Goal: Information Seeking & Learning: Learn about a topic

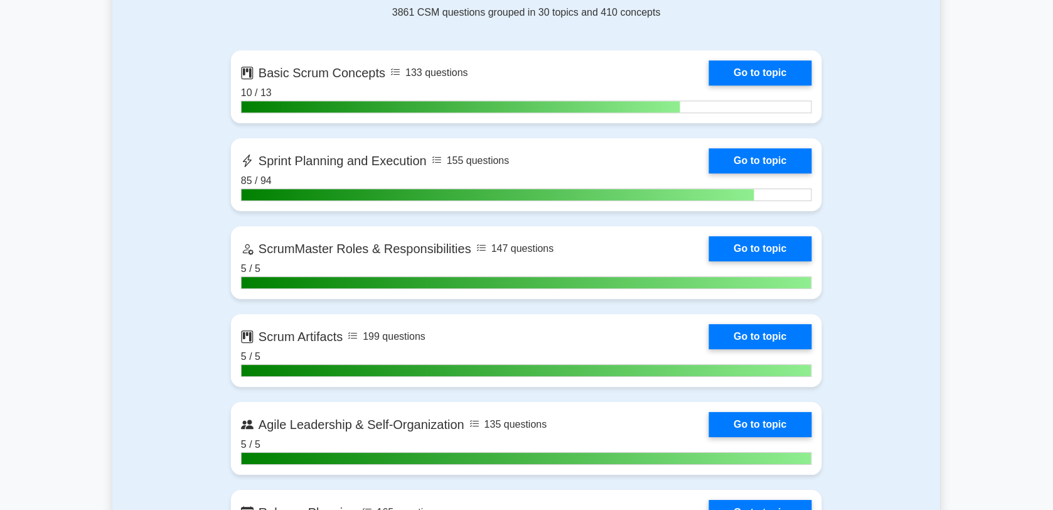
scroll to position [892, 0]
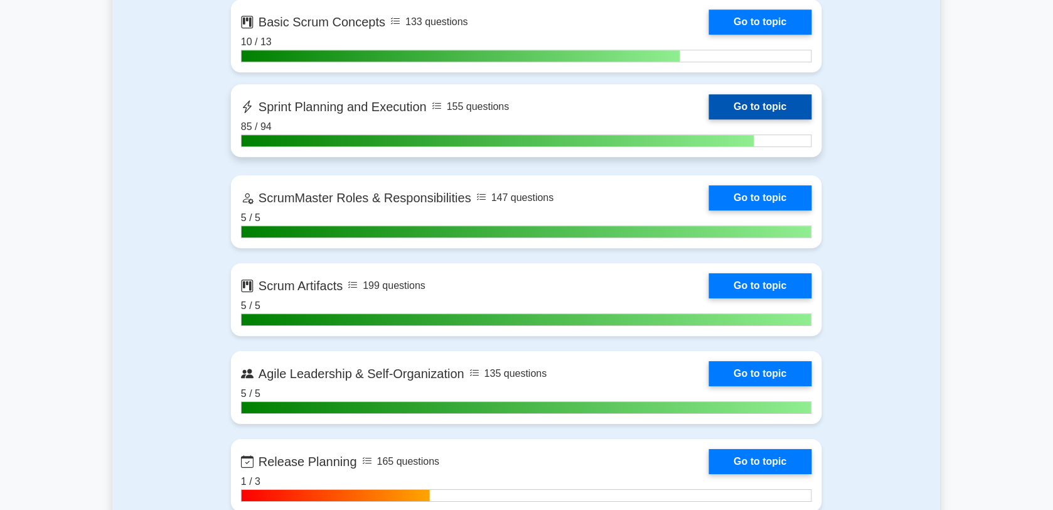
click at [709, 107] on link "Go to topic" at bounding box center [760, 106] width 103 height 25
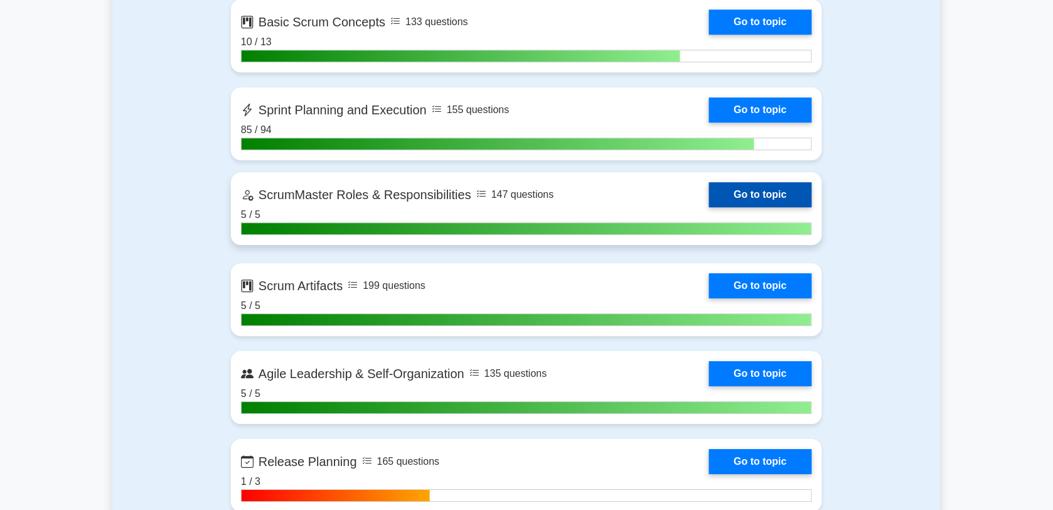
click at [709, 191] on link "Go to topic" at bounding box center [760, 194] width 103 height 25
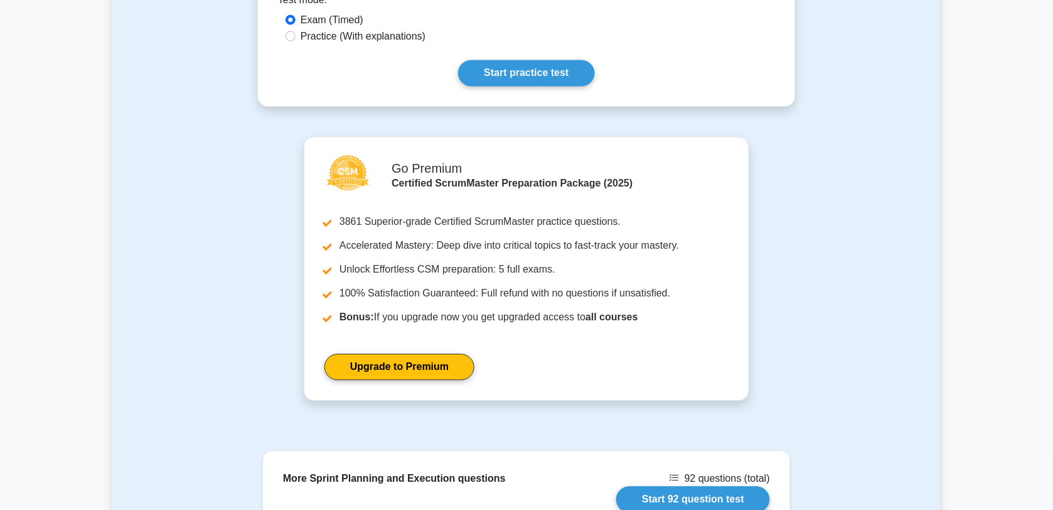
scroll to position [33, 0]
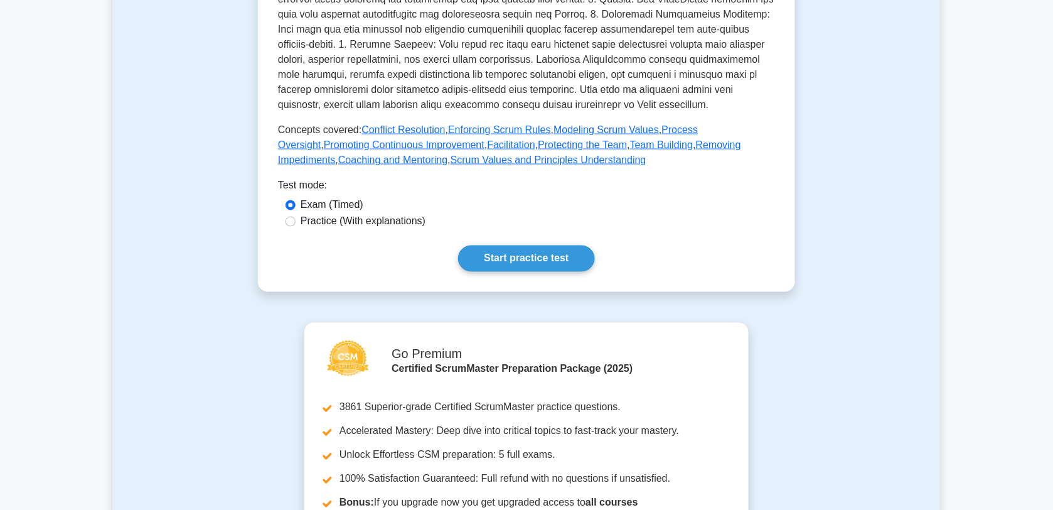
scroll to position [490, 0]
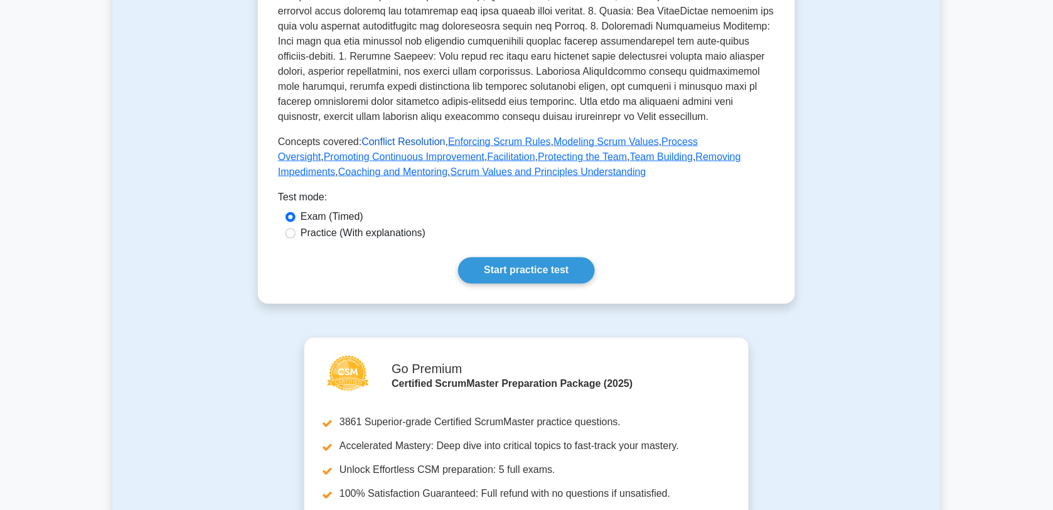
click at [419, 143] on link "Conflict Resolution" at bounding box center [402, 141] width 83 height 11
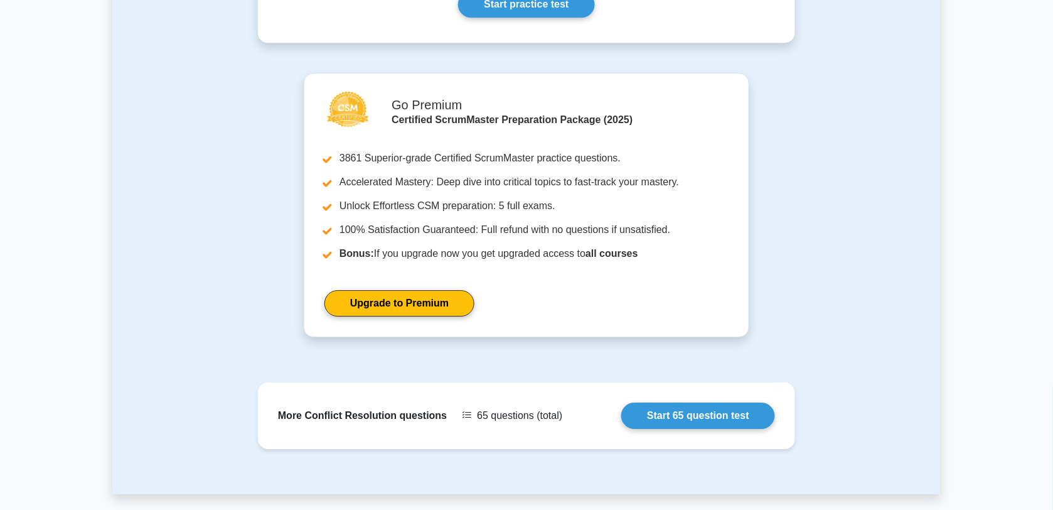
scroll to position [1055, 0]
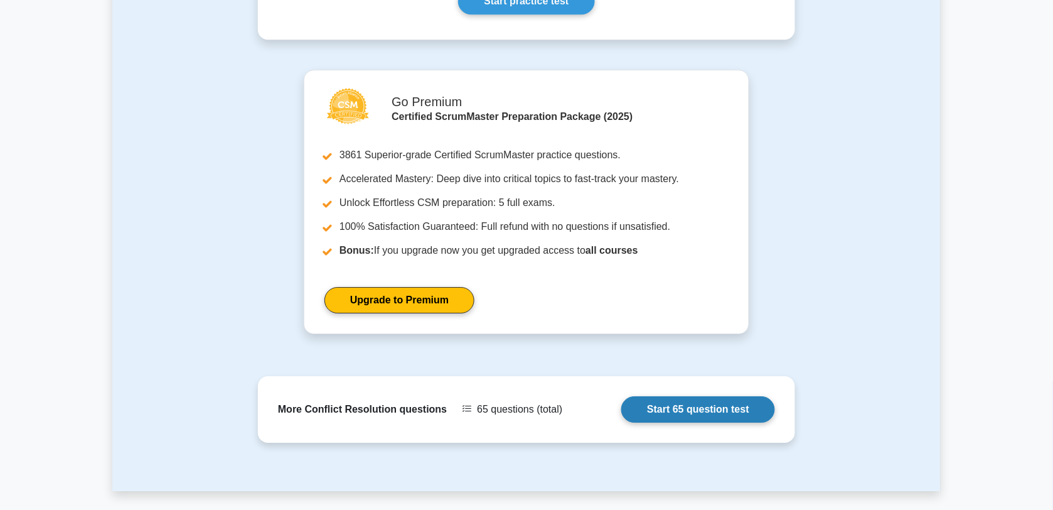
click at [702, 410] on link "Start 65 question test" at bounding box center [698, 409] width 154 height 26
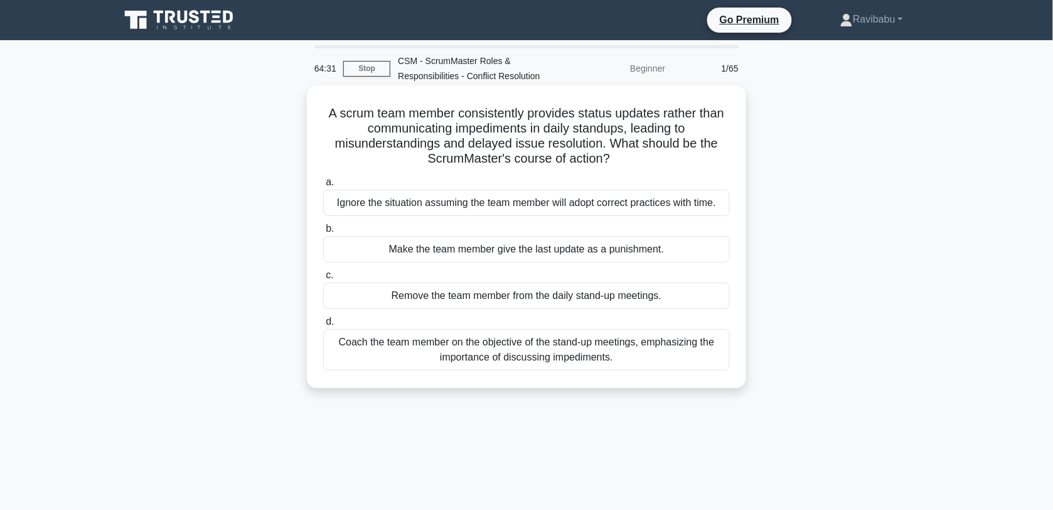
click at [651, 356] on div "Coach the team member on the objective of the stand-up meetings, emphasizing th…" at bounding box center [526, 349] width 407 height 41
click at [323, 326] on input "d. Coach the team member on the objective of the stand-up meetings, emphasizing…" at bounding box center [323, 322] width 0 height 8
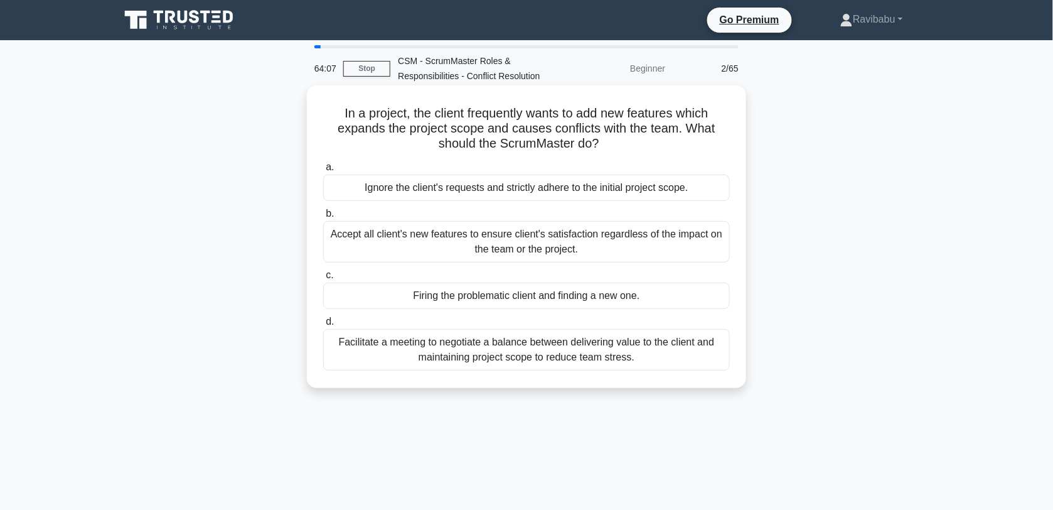
click at [624, 347] on div "Facilitate a meeting to negotiate a balance between delivering value to the cli…" at bounding box center [526, 349] width 407 height 41
click at [323, 326] on input "d. Facilitate a meeting to negotiate a balance between delivering value to the …" at bounding box center [323, 322] width 0 height 8
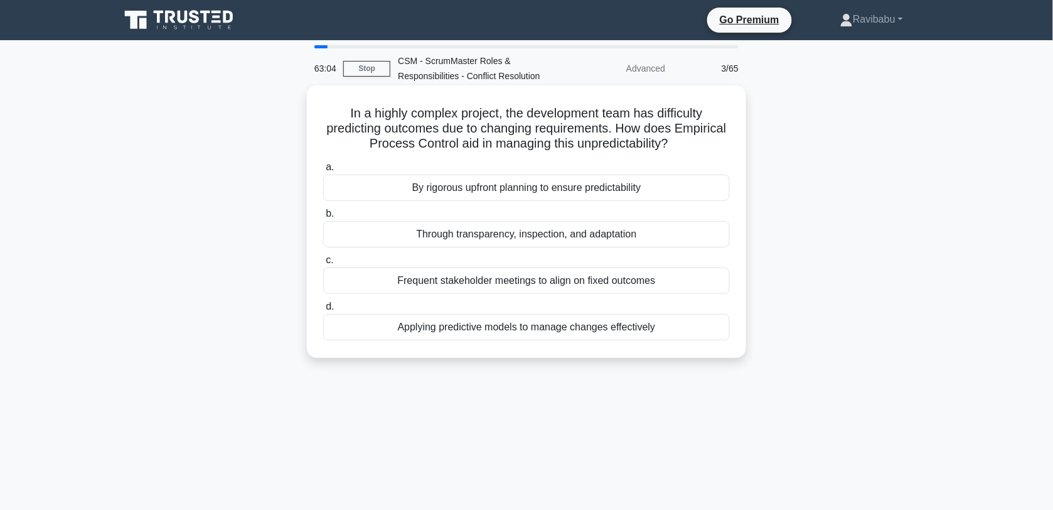
click at [571, 236] on div "Through transparency, inspection, and adaptation" at bounding box center [526, 234] width 407 height 26
click at [323, 218] on input "b. Through transparency, inspection, and adaptation" at bounding box center [323, 214] width 0 height 8
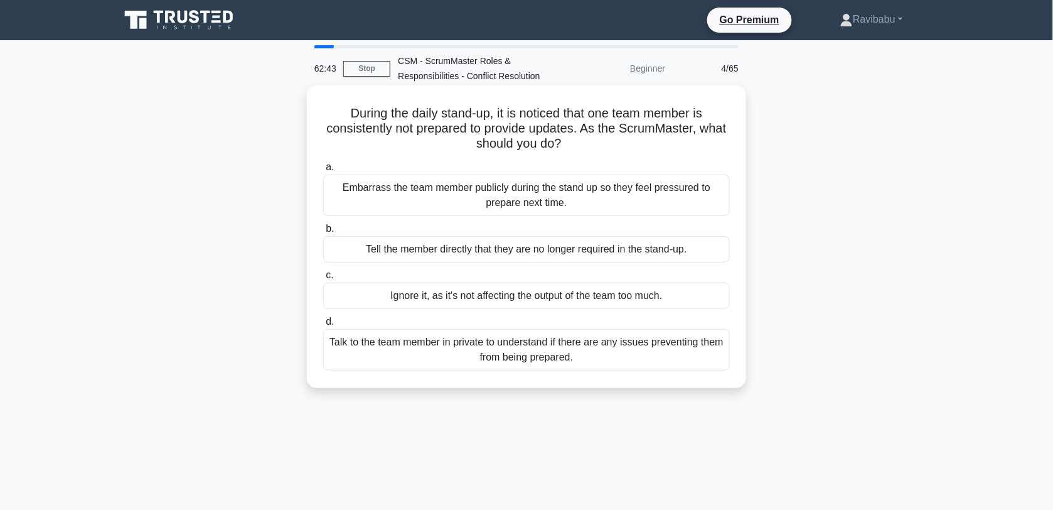
click at [557, 355] on div "Talk to the team member in private to understand if there are any issues preven…" at bounding box center [526, 349] width 407 height 41
click at [323, 326] on input "d. Talk to the team member in private to understand if there are any issues pre…" at bounding box center [323, 322] width 0 height 8
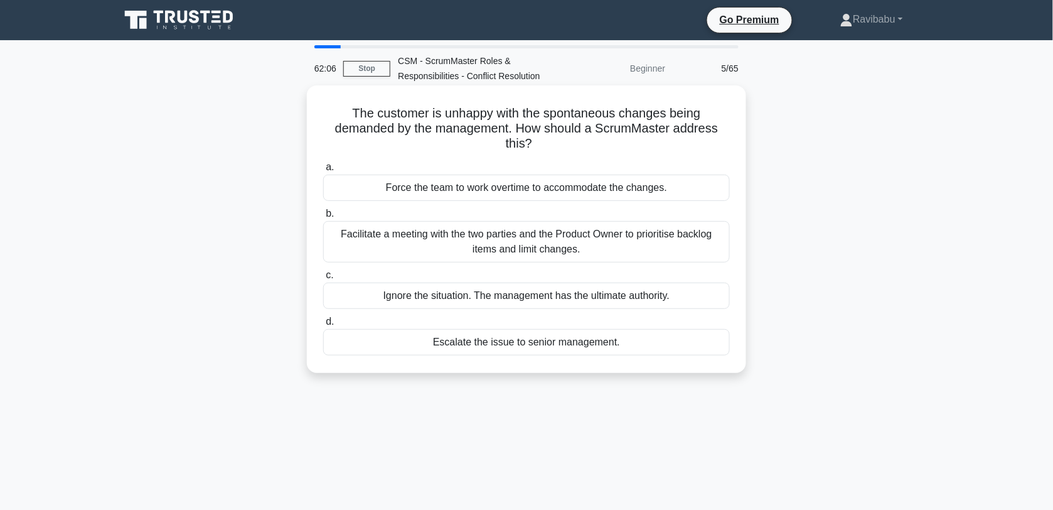
click at [533, 254] on div "Facilitate a meeting with the two parties and the Product Owner to prioritise b…" at bounding box center [526, 241] width 407 height 41
click at [323, 218] on input "b. Facilitate a meeting with the two parties and the Product Owner to prioritis…" at bounding box center [323, 214] width 0 height 8
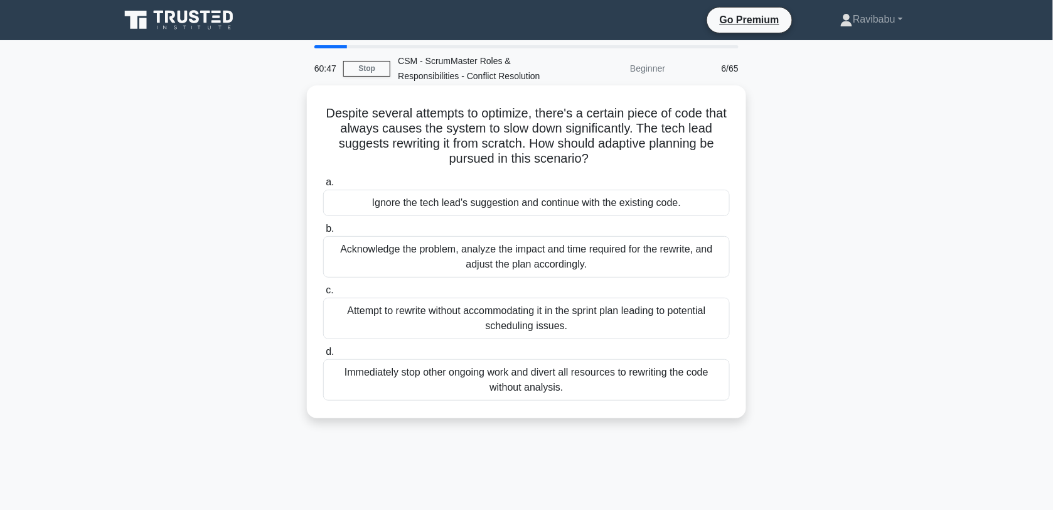
click at [535, 254] on div "Acknowledge the problem, analyze the impact and time required for the rewrite, …" at bounding box center [526, 256] width 407 height 41
click at [323, 233] on input "b. Acknowledge the problem, analyze the impact and time required for the rewrit…" at bounding box center [323, 229] width 0 height 8
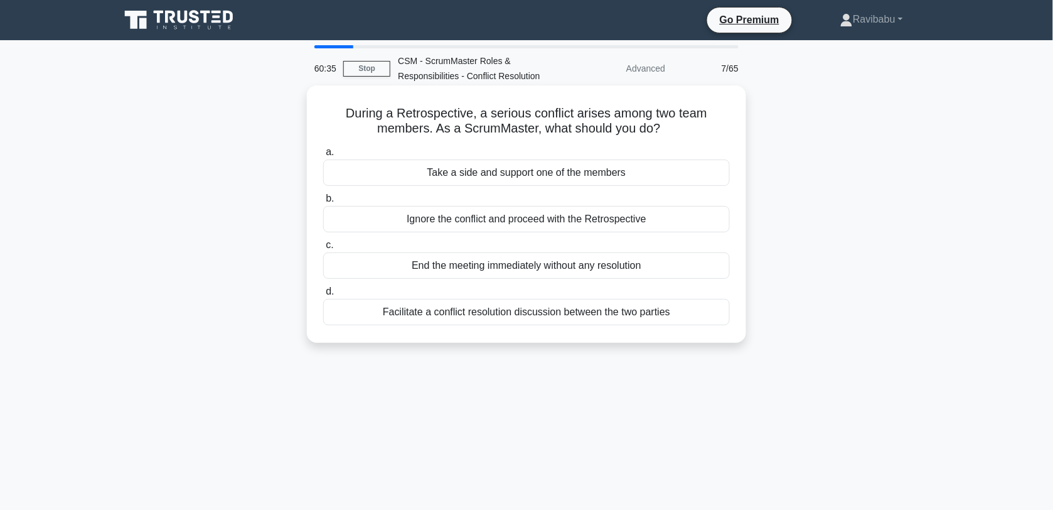
click at [546, 306] on div "Facilitate a conflict resolution discussion between the two parties" at bounding box center [526, 312] width 407 height 26
click at [323, 296] on input "d. Facilitate a conflict resolution discussion between the two parties" at bounding box center [323, 291] width 0 height 8
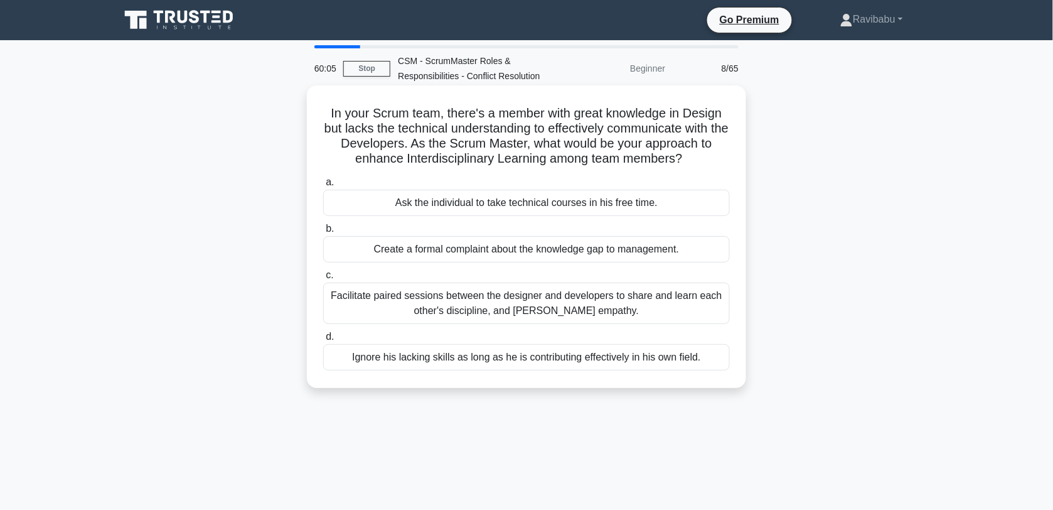
click at [555, 305] on div "Facilitate paired sessions between the designer and developers to share and lea…" at bounding box center [526, 302] width 407 height 41
click at [323, 279] on input "c. Facilitate paired sessions between the designer and developers to share and …" at bounding box center [323, 275] width 0 height 8
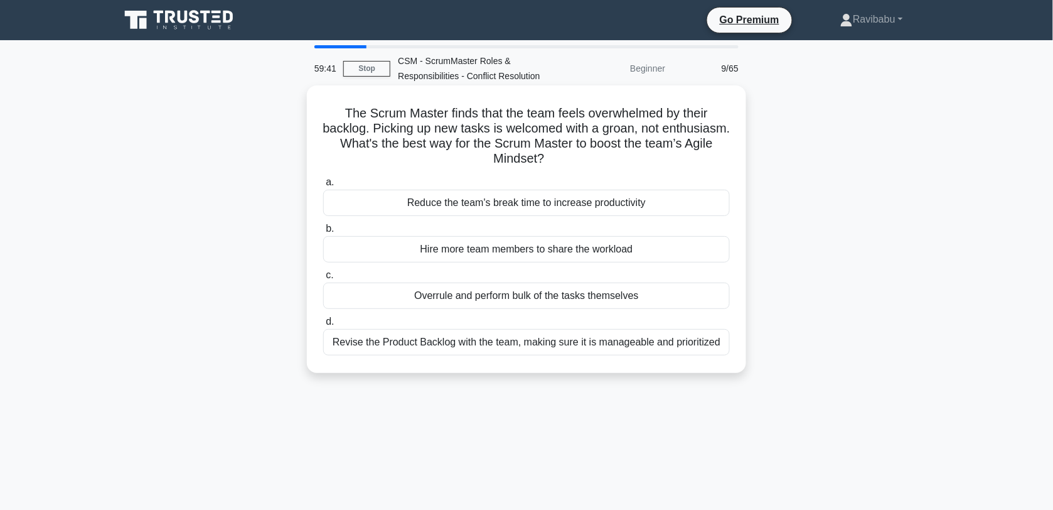
click at [560, 336] on div "Revise the Product Backlog with the team, making sure it is manageable and prio…" at bounding box center [526, 342] width 407 height 26
click at [323, 326] on input "d. Revise the Product Backlog with the team, making sure it is manageable and p…" at bounding box center [323, 322] width 0 height 8
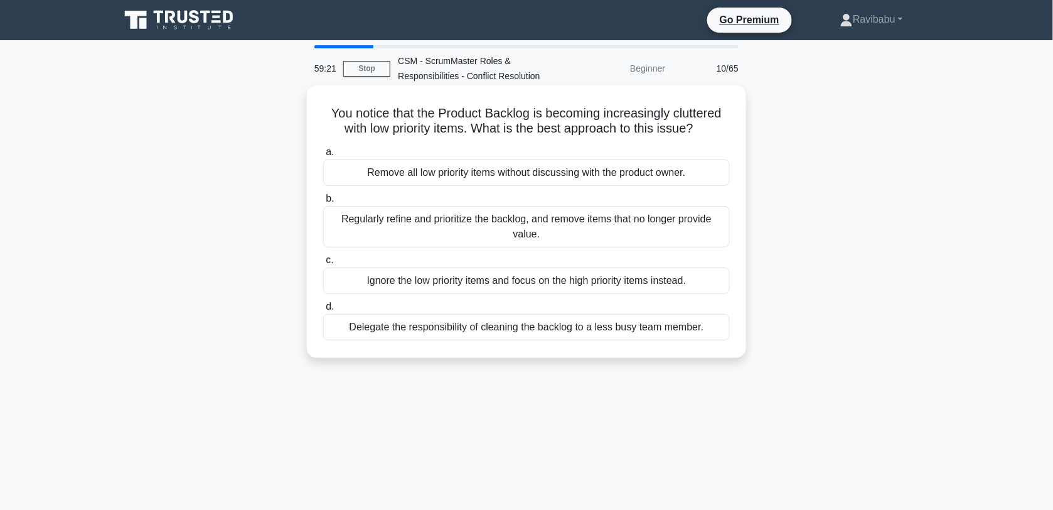
click at [541, 233] on div "Regularly refine and prioritize the backlog, and remove items that no longer pr…" at bounding box center [526, 226] width 407 height 41
click at [323, 203] on input "b. Regularly refine and prioritize the backlog, and remove items that no longer…" at bounding box center [323, 199] width 0 height 8
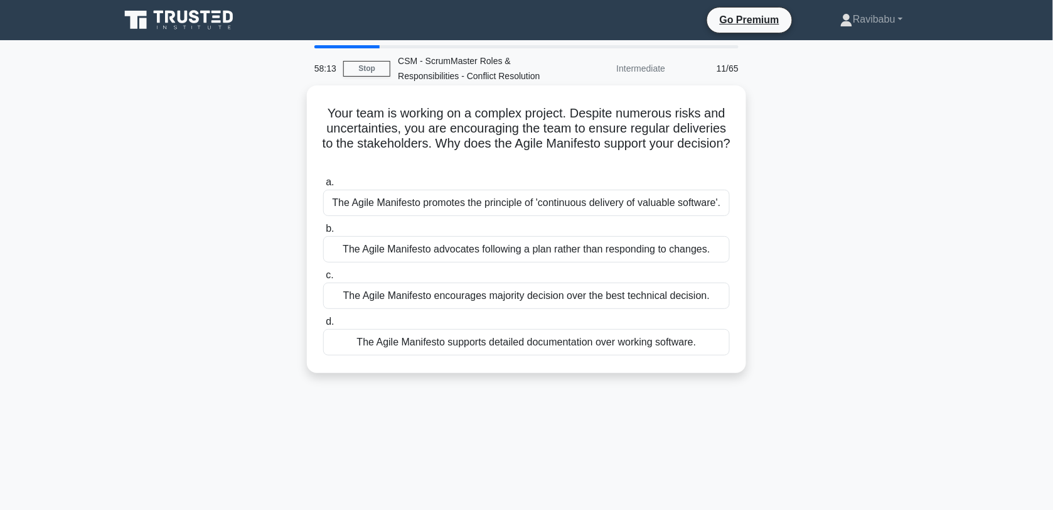
click at [546, 208] on div "The Agile Manifesto promotes the principle of 'continuous delivery of valuable …" at bounding box center [526, 203] width 407 height 26
click at [323, 186] on input "a. The Agile Manifesto promotes the principle of 'continuous delivery of valuab…" at bounding box center [323, 182] width 0 height 8
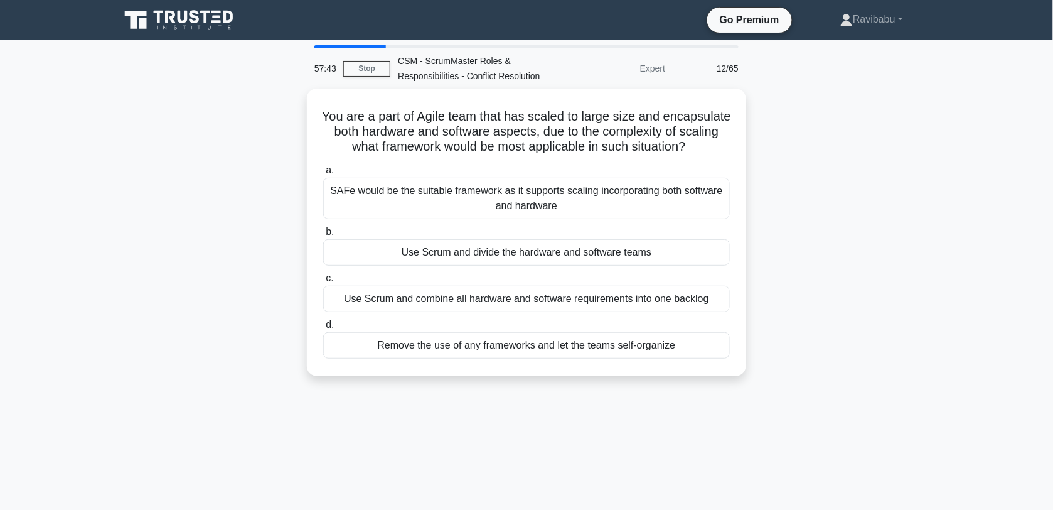
click at [546, 208] on div "SAFe would be the suitable framework as it supports scaling incorporating both …" at bounding box center [526, 198] width 407 height 41
click at [323, 174] on input "a. SAFe would be the suitable framework as it supports scaling incorporating bo…" at bounding box center [323, 170] width 0 height 8
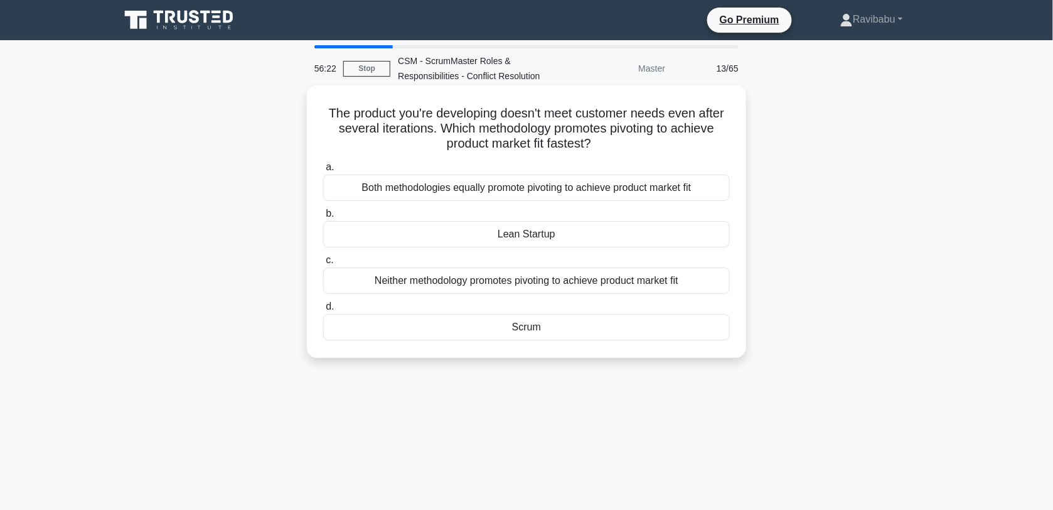
click at [560, 282] on div "Neither methodology promotes pivoting to achieve product market fit" at bounding box center [526, 280] width 407 height 26
click at [323, 264] on input "c. Neither methodology promotes pivoting to achieve product market fit" at bounding box center [323, 260] width 0 height 8
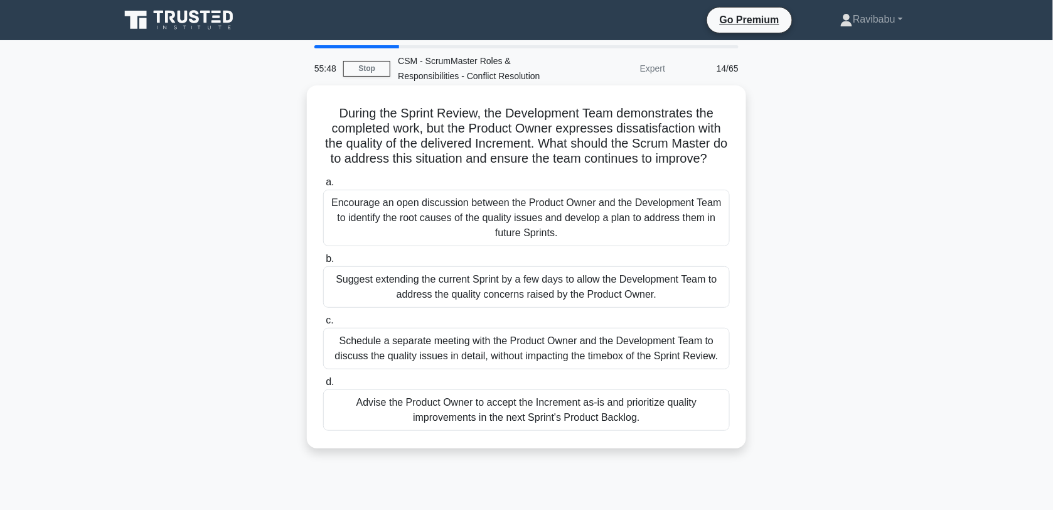
click at [557, 242] on div "Encourage an open discussion between the Product Owner and the Development Team…" at bounding box center [526, 218] width 407 height 56
click at [323, 186] on input "a. Encourage an open discussion between the Product Owner and the Development T…" at bounding box center [323, 182] width 0 height 8
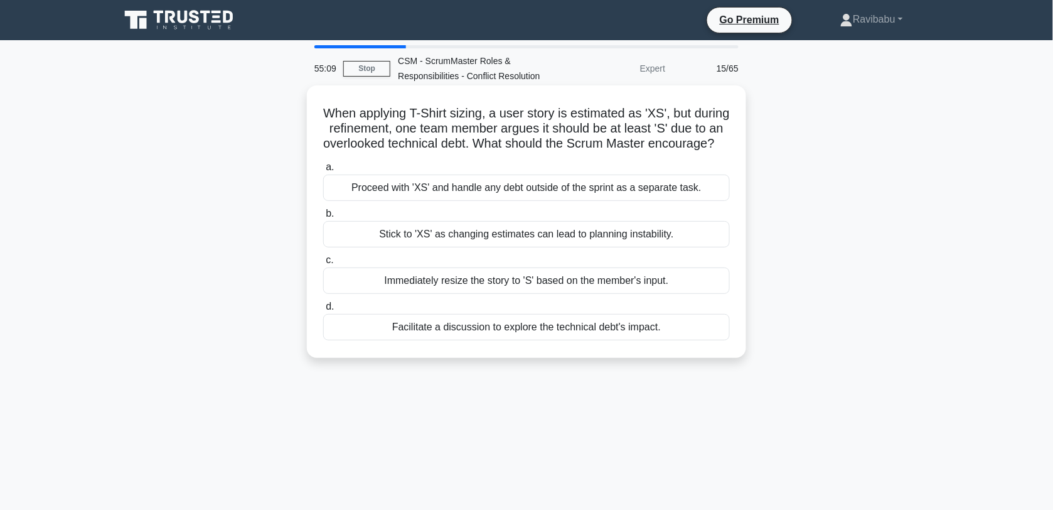
click at [582, 340] on div "Facilitate a discussion to explore the technical debt's impact." at bounding box center [526, 327] width 407 height 26
click at [323, 311] on input "d. Facilitate a discussion to explore the technical debt's impact." at bounding box center [323, 306] width 0 height 8
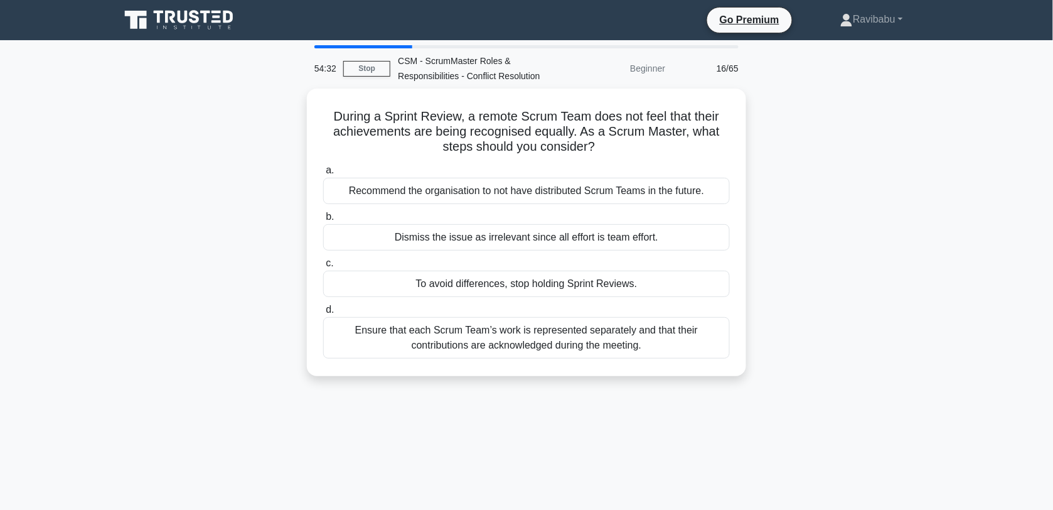
click at [582, 348] on div "Ensure that each Scrum Team’s work is represented separately and that their con…" at bounding box center [526, 337] width 407 height 41
click at [323, 314] on input "d. Ensure that each Scrum Team’s work is represented separately and that their …" at bounding box center [323, 310] width 0 height 8
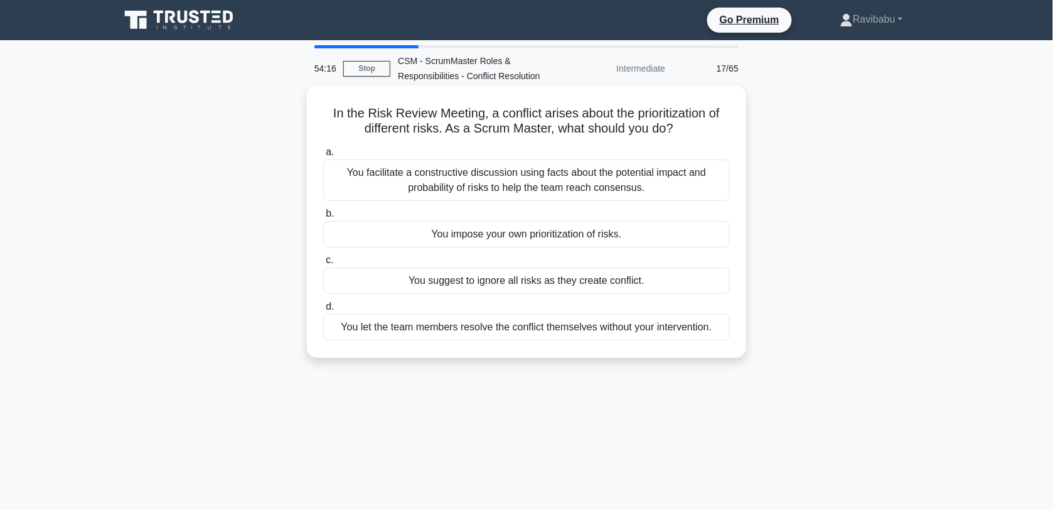
click at [553, 186] on div "You facilitate a constructive discussion using facts about the potential impact…" at bounding box center [526, 179] width 407 height 41
click at [323, 156] on input "a. You facilitate a constructive discussion using facts about the potential imp…" at bounding box center [323, 152] width 0 height 8
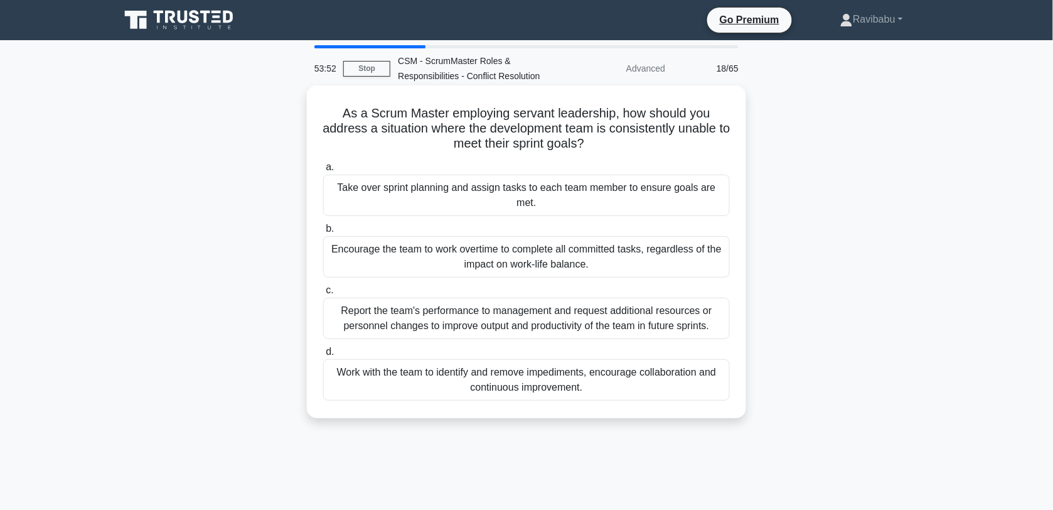
click at [562, 370] on div "Work with the team to identify and remove impediments, encourage collaboration …" at bounding box center [526, 379] width 407 height 41
click at [323, 356] on input "d. Work with the team to identify and remove impediments, encourage collaborati…" at bounding box center [323, 352] width 0 height 8
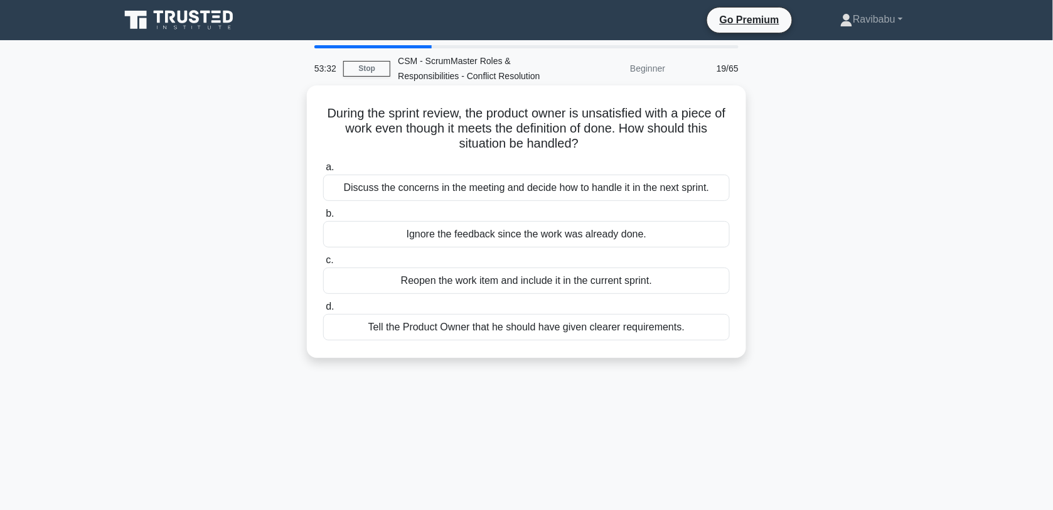
click at [547, 193] on div "Discuss the concerns in the meeting and decide how to handle it in the next spr…" at bounding box center [526, 187] width 407 height 26
click at [323, 171] on input "a. Discuss the concerns in the meeting and decide how to handle it in the next …" at bounding box center [323, 167] width 0 height 8
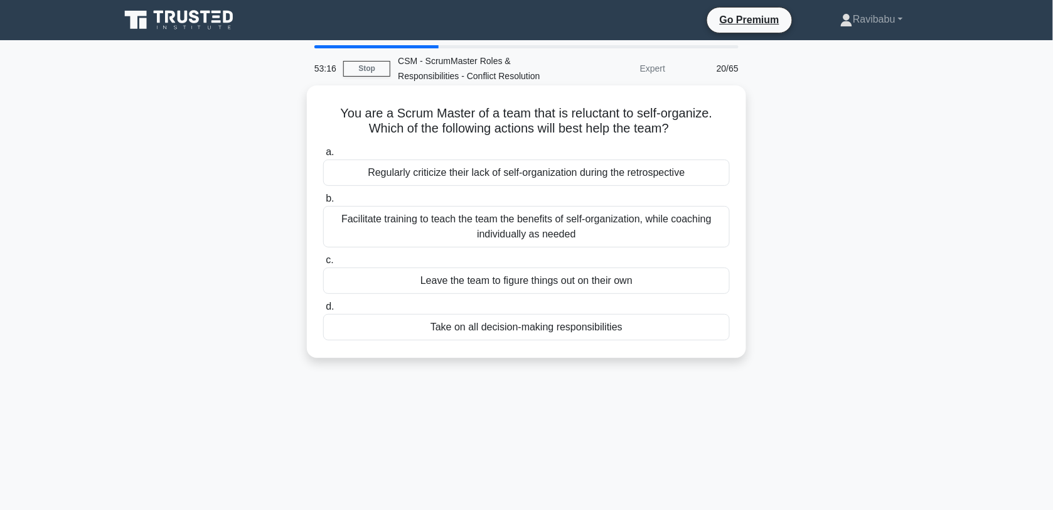
click at [568, 225] on div "Facilitate training to teach the team the benefits of self-organization, while …" at bounding box center [526, 226] width 407 height 41
click at [323, 203] on input "b. Facilitate training to teach the team the benefits of self-organization, whi…" at bounding box center [323, 199] width 0 height 8
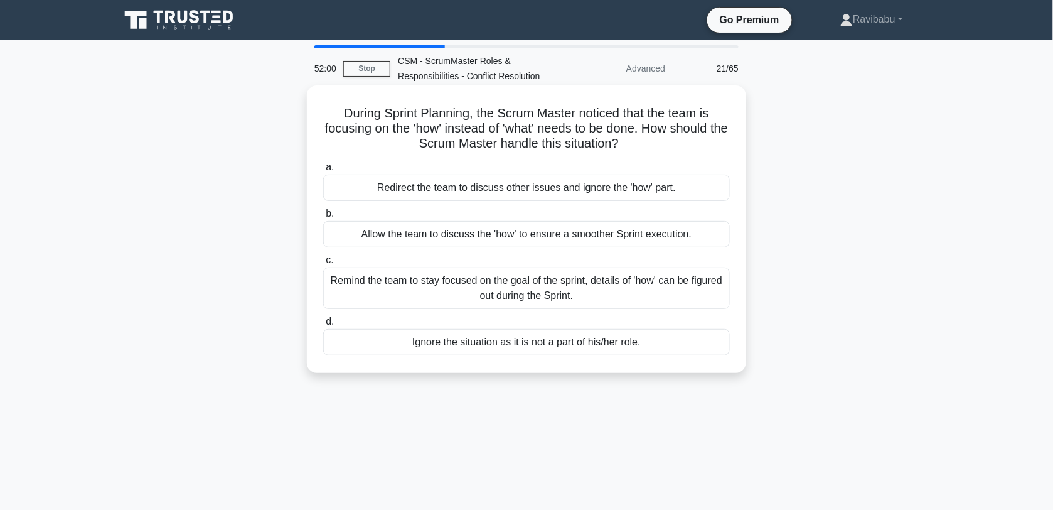
click at [588, 284] on div "Remind the team to stay focused on the goal of the sprint, details of 'how' can…" at bounding box center [526, 287] width 407 height 41
click at [323, 264] on input "c. Remind the team to stay focused on the goal of the sprint, details of 'how' …" at bounding box center [323, 260] width 0 height 8
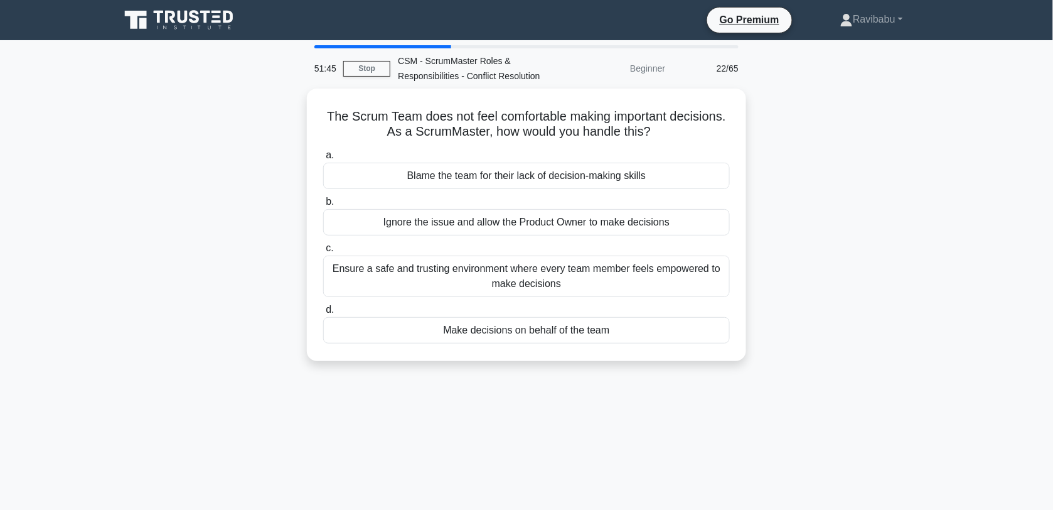
click at [588, 284] on div "Ensure a safe and trusting environment where every team member feels empowered …" at bounding box center [526, 275] width 407 height 41
click at [323, 252] on input "c. Ensure a safe and trusting environment where every team member feels empower…" at bounding box center [323, 248] width 0 height 8
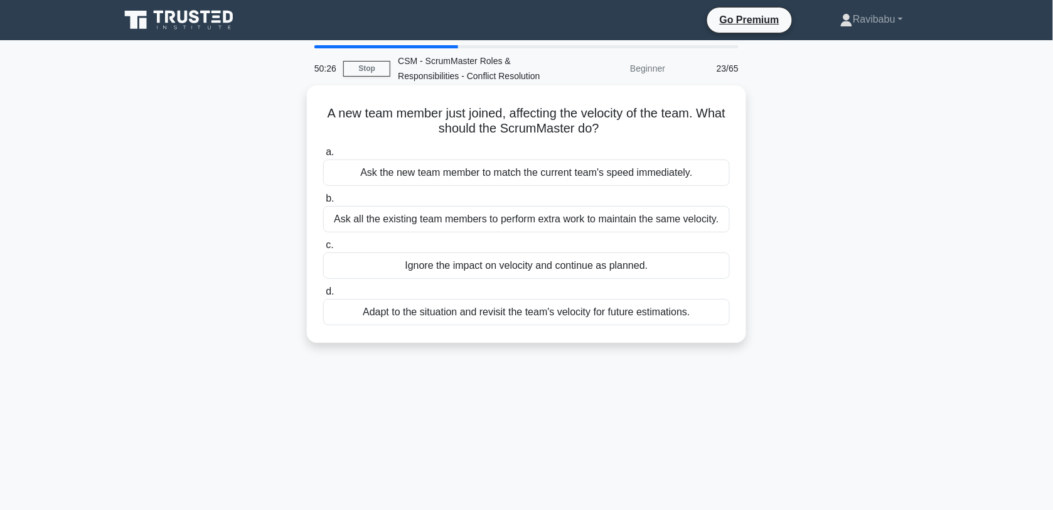
click at [594, 315] on div "Adapt to the situation and revisit the team's velocity for future estimations." at bounding box center [526, 312] width 407 height 26
click at [323, 296] on input "d. Adapt to the situation and revisit the team's velocity for future estimation…" at bounding box center [323, 291] width 0 height 8
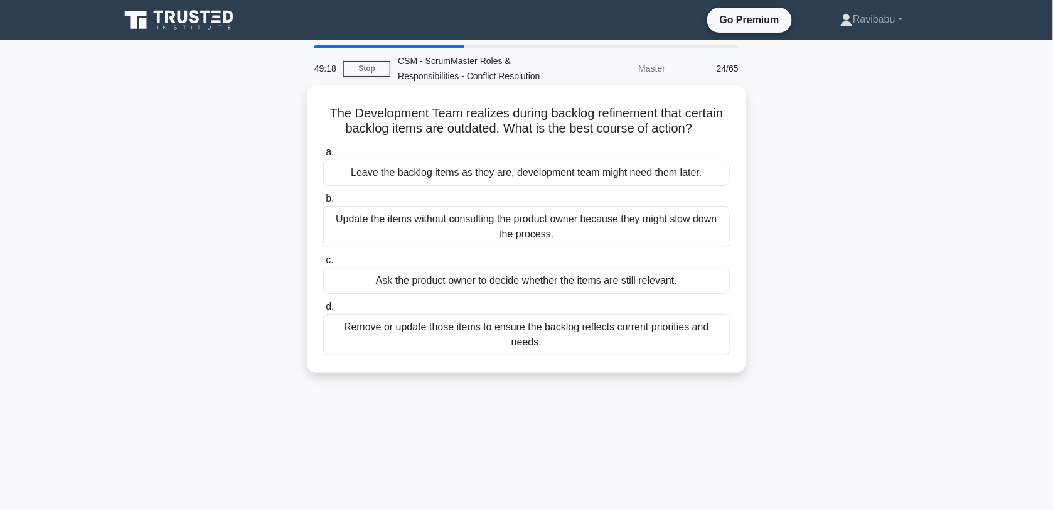
click at [590, 289] on div "Ask the product owner to decide whether the items are still relevant." at bounding box center [526, 280] width 407 height 26
click at [323, 264] on input "c. Ask the product owner to decide whether the items are still relevant." at bounding box center [323, 260] width 0 height 8
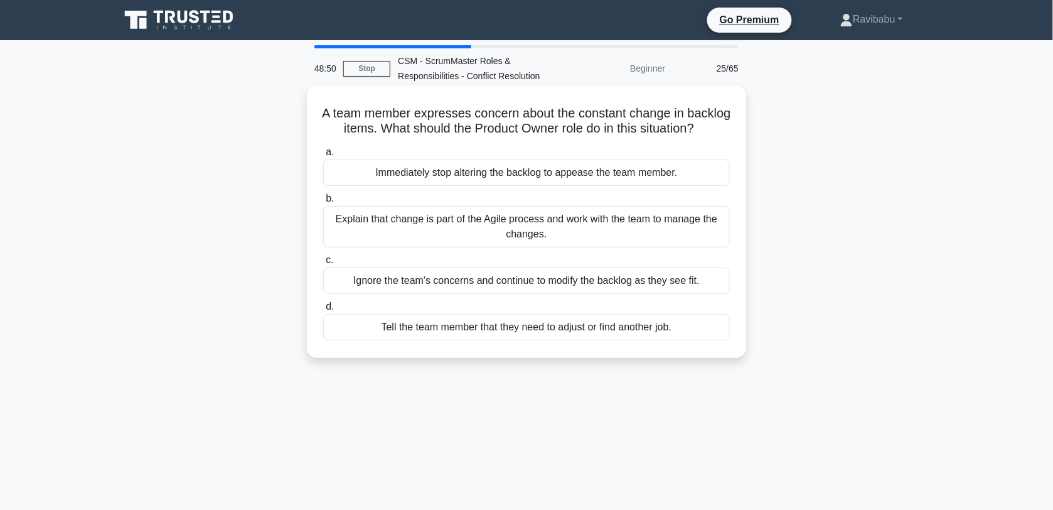
click at [551, 245] on div "Explain that change is part of the Agile process and work with the team to mana…" at bounding box center [526, 226] width 407 height 41
click at [323, 203] on input "b. Explain that change is part of the Agile process and work with the team to m…" at bounding box center [323, 199] width 0 height 8
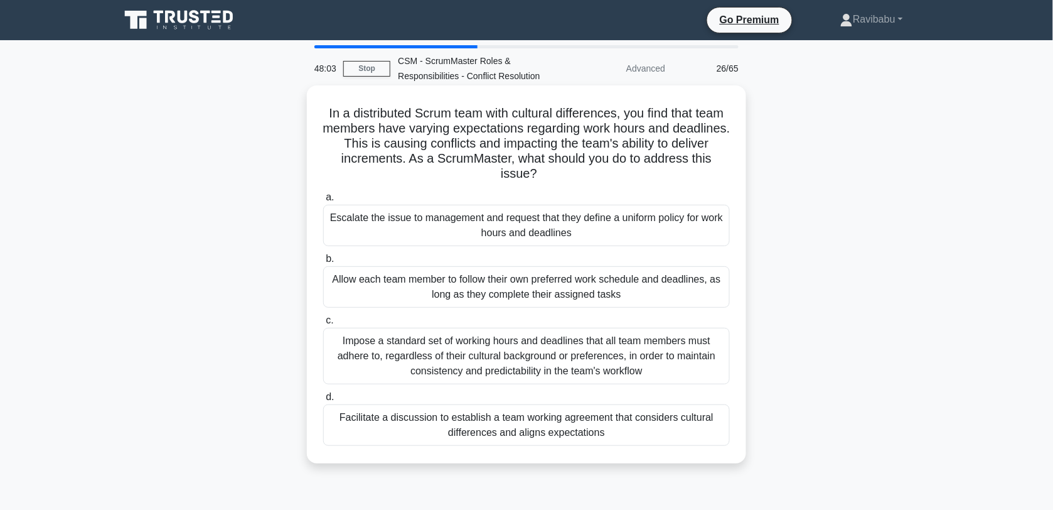
click at [509, 415] on div "Facilitate a discussion to establish a team working agreement that considers cu…" at bounding box center [526, 424] width 407 height 41
click at [323, 401] on input "d. Facilitate a discussion to establish a team working agreement that considers…" at bounding box center [323, 397] width 0 height 8
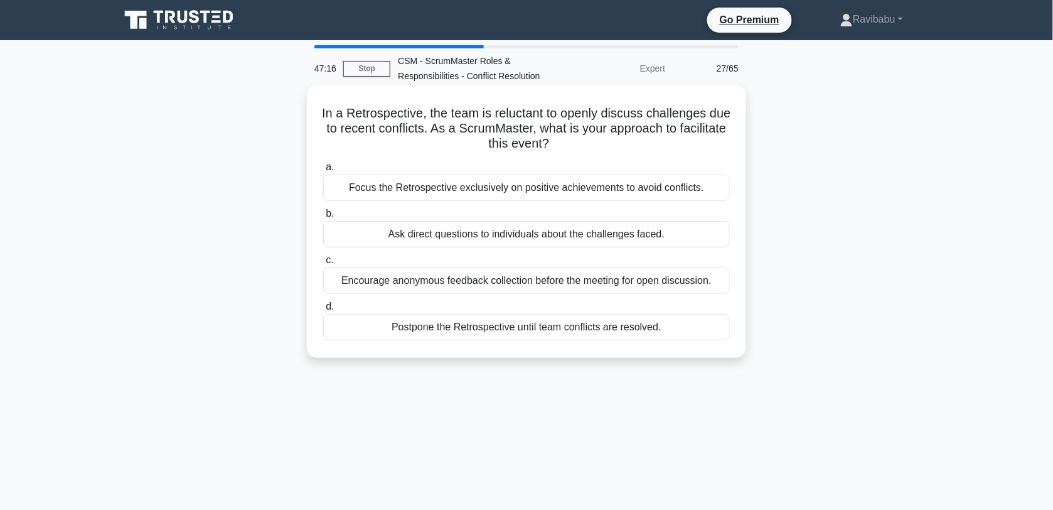
click at [485, 286] on div "Encourage anonymous feedback collection before the meeting for open discussion." at bounding box center [526, 280] width 407 height 26
click at [323, 264] on input "c. Encourage anonymous feedback collection before the meeting for open discussi…" at bounding box center [323, 260] width 0 height 8
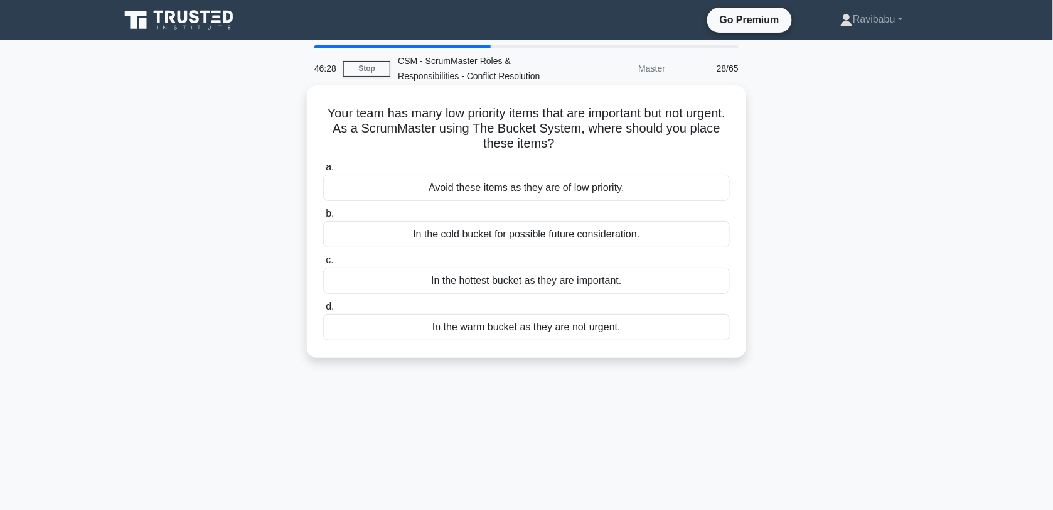
click at [503, 327] on div "In the warm bucket as they are not urgent." at bounding box center [526, 327] width 407 height 26
click at [323, 311] on input "d. In the warm bucket as they are not urgent." at bounding box center [323, 306] width 0 height 8
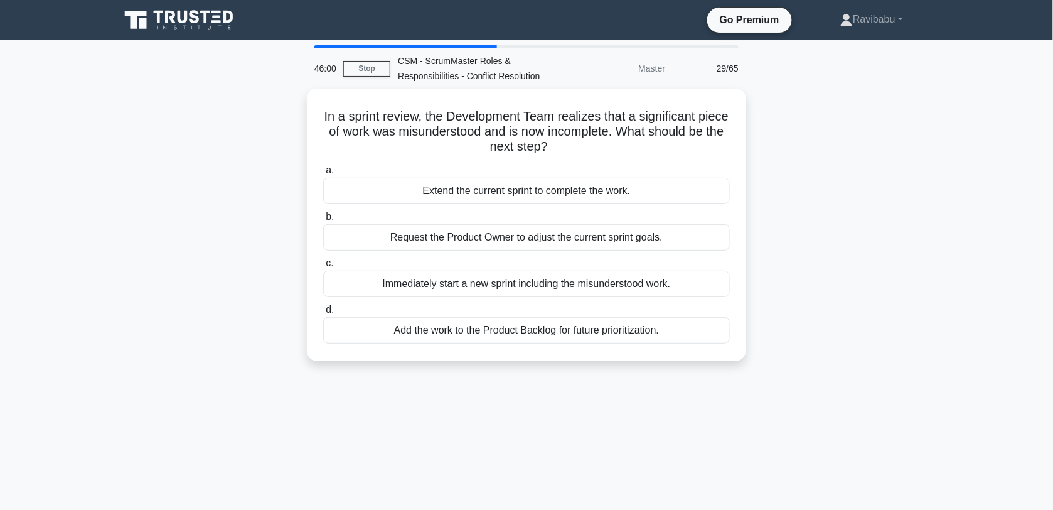
click at [503, 327] on div "Add the work to the Product Backlog for future prioritization." at bounding box center [526, 330] width 407 height 26
click at [323, 314] on input "d. Add the work to the Product Backlog for future prioritization." at bounding box center [323, 310] width 0 height 8
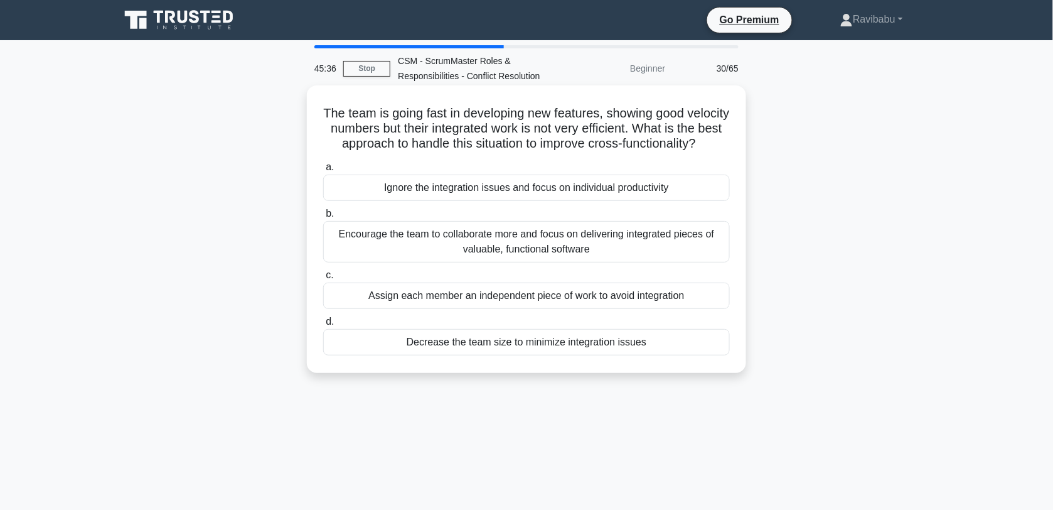
click at [507, 262] on div "Encourage the team to collaborate more and focus on delivering integrated piece…" at bounding box center [526, 241] width 407 height 41
click at [323, 218] on input "b. Encourage the team to collaborate more and focus on delivering integrated pi…" at bounding box center [323, 214] width 0 height 8
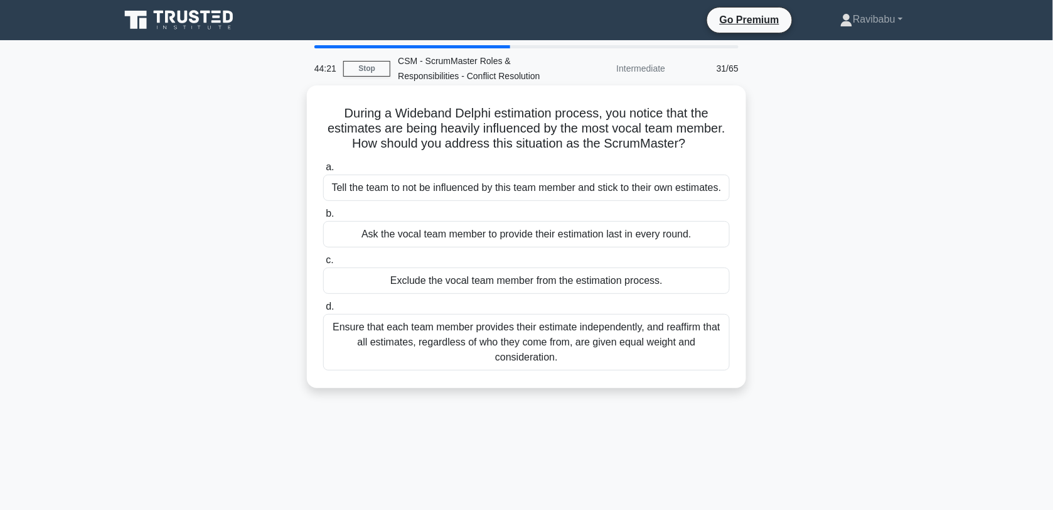
click at [532, 340] on div "Ensure that each team member provides their estimate independently, and reaffir…" at bounding box center [526, 342] width 407 height 56
click at [323, 311] on input "d. Ensure that each team member provides their estimate independently, and reaf…" at bounding box center [323, 306] width 0 height 8
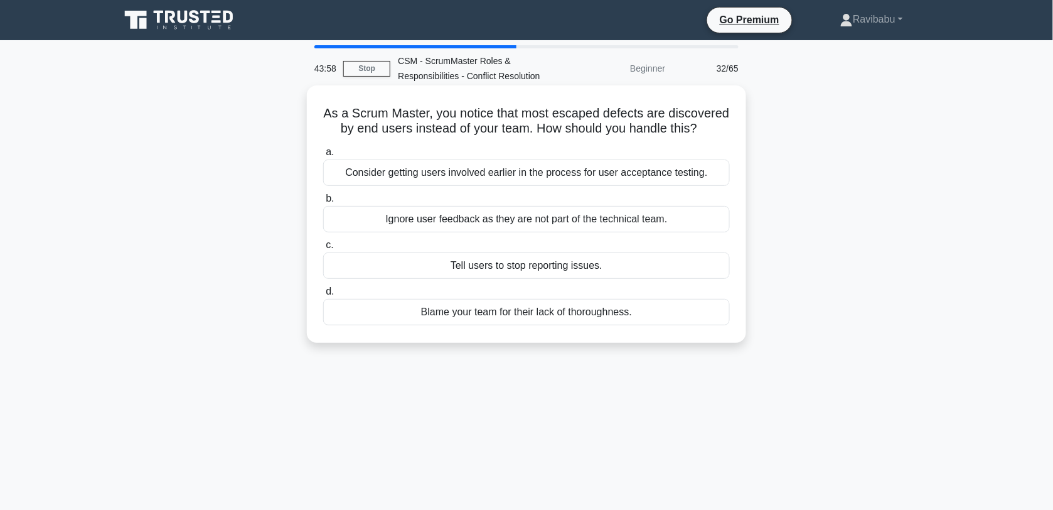
click at [537, 181] on div "Consider getting users involved earlier in the process for user acceptance test…" at bounding box center [526, 172] width 407 height 26
click at [323, 156] on input "a. Consider getting users involved earlier in the process for user acceptance t…" at bounding box center [323, 152] width 0 height 8
click at [560, 324] on div "Cross-skilling and continuous learning initiatives" at bounding box center [526, 312] width 407 height 26
click at [323, 296] on input "d. Cross-skilling and continuous learning initiatives" at bounding box center [323, 291] width 0 height 8
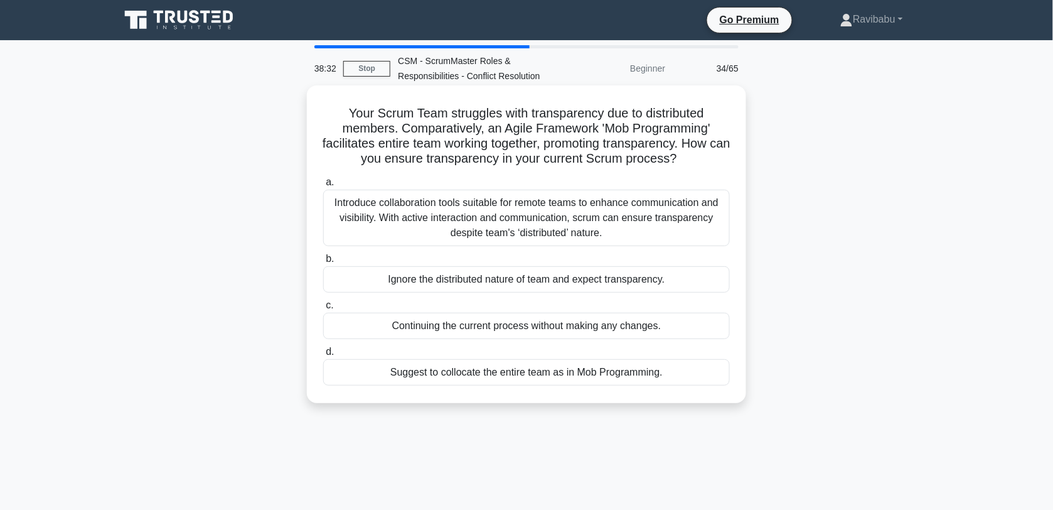
click at [543, 228] on div "Introduce collaboration tools suitable for remote teams to enhance communicatio…" at bounding box center [526, 218] width 407 height 56
click at [323, 186] on input "a. Introduce collaboration tools suitable for remote teams to enhance communica…" at bounding box center [323, 182] width 0 height 8
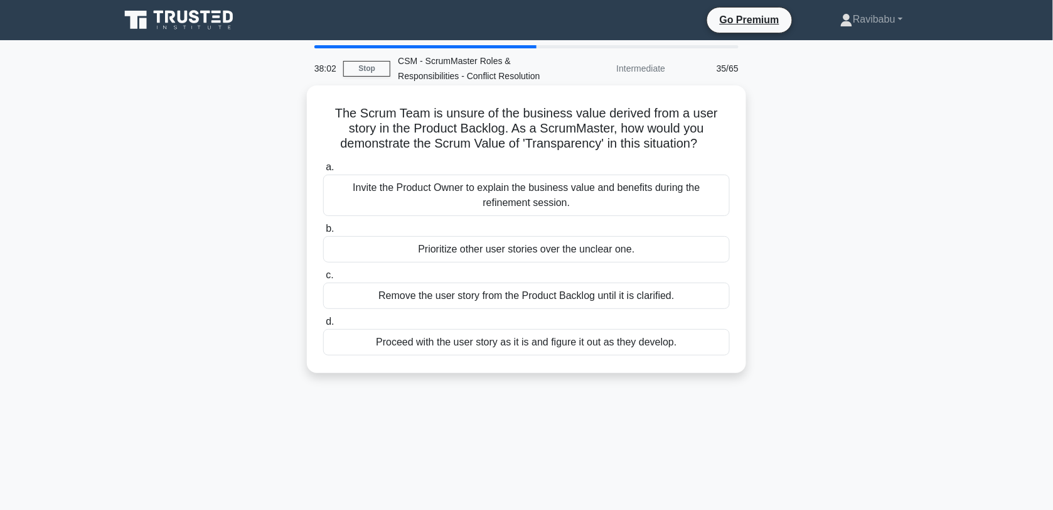
click at [557, 202] on div "Invite the Product Owner to explain the business value and benefits during the …" at bounding box center [526, 194] width 407 height 41
click at [323, 171] on input "a. Invite the Product Owner to explain the business value and benefits during t…" at bounding box center [323, 167] width 0 height 8
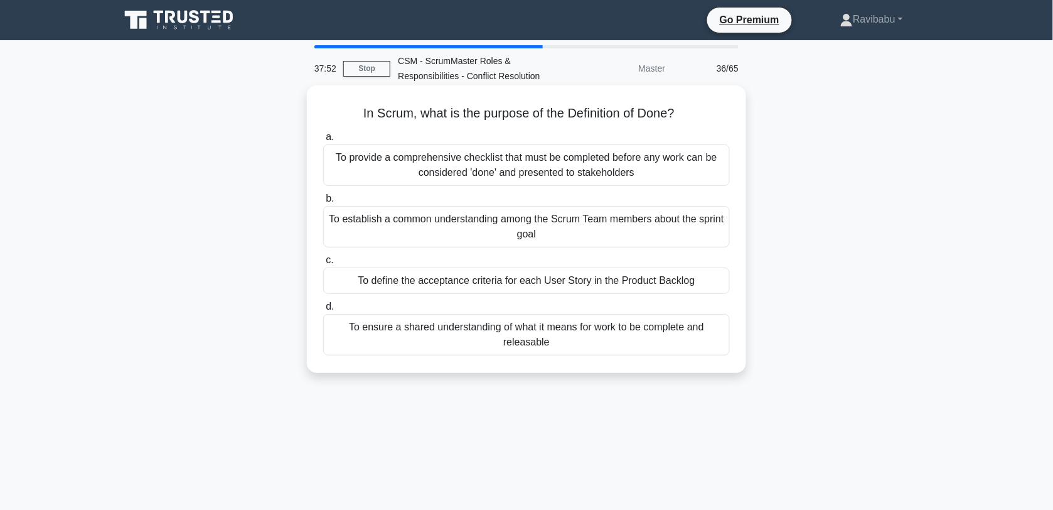
click at [562, 164] on div "To provide a comprehensive checklist that must be completed before any work can…" at bounding box center [526, 164] width 407 height 41
click at [323, 141] on input "a. To provide a comprehensive checklist that must be completed before any work …" at bounding box center [323, 137] width 0 height 8
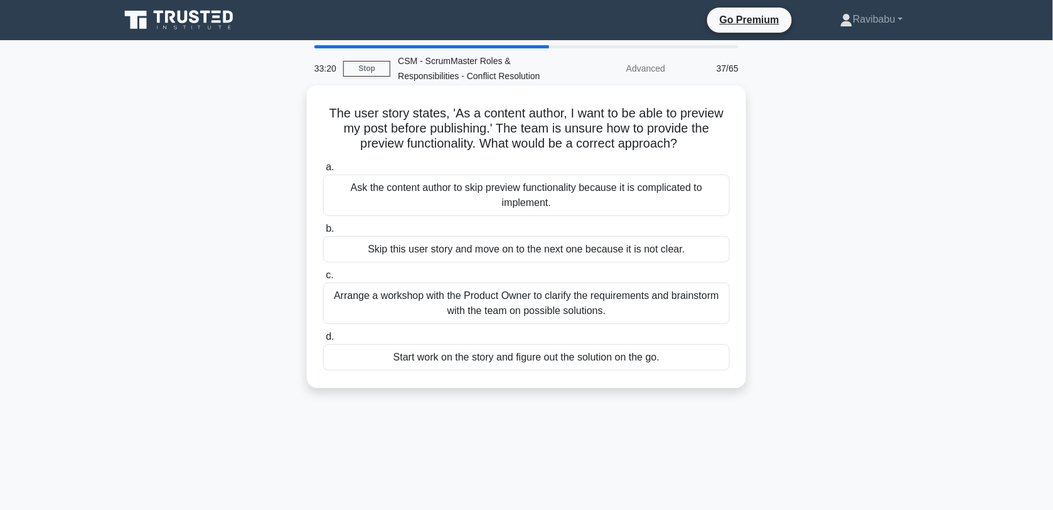
click at [555, 299] on div "Arrange a workshop with the Product Owner to clarify the requirements and brain…" at bounding box center [526, 302] width 407 height 41
click at [323, 279] on input "c. Arrange a workshop with the Product Owner to clarify the requirements and br…" at bounding box center [323, 275] width 0 height 8
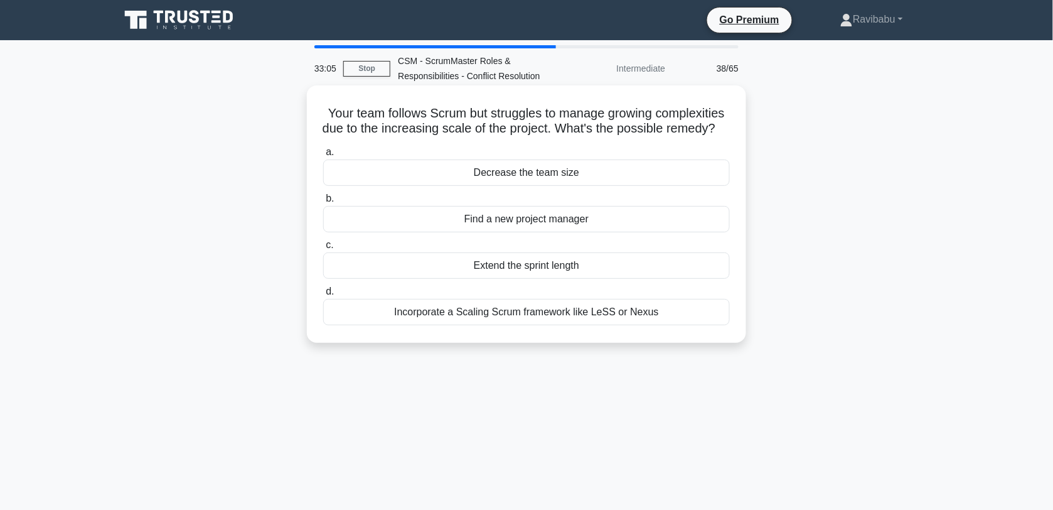
click at [562, 324] on div "Incorporate a Scaling Scrum framework like LeSS or Nexus" at bounding box center [526, 312] width 407 height 26
click at [323, 296] on input "d. Incorporate a Scaling Scrum framework like LeSS or Nexus" at bounding box center [323, 291] width 0 height 8
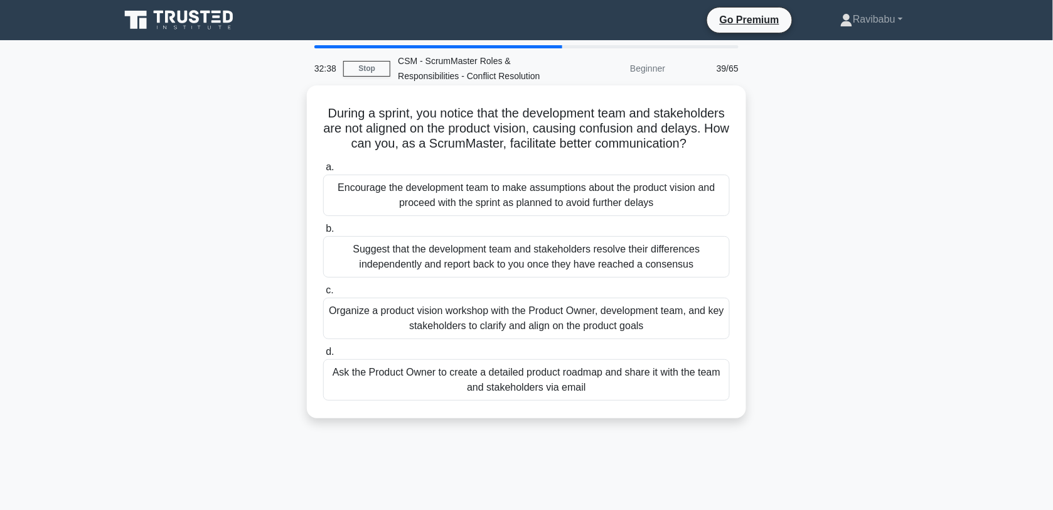
click at [562, 329] on div "Organize a product vision workshop with the Product Owner, development team, an…" at bounding box center [526, 317] width 407 height 41
click at [323, 294] on input "c. Organize a product vision workshop with the Product Owner, development team,…" at bounding box center [323, 290] width 0 height 8
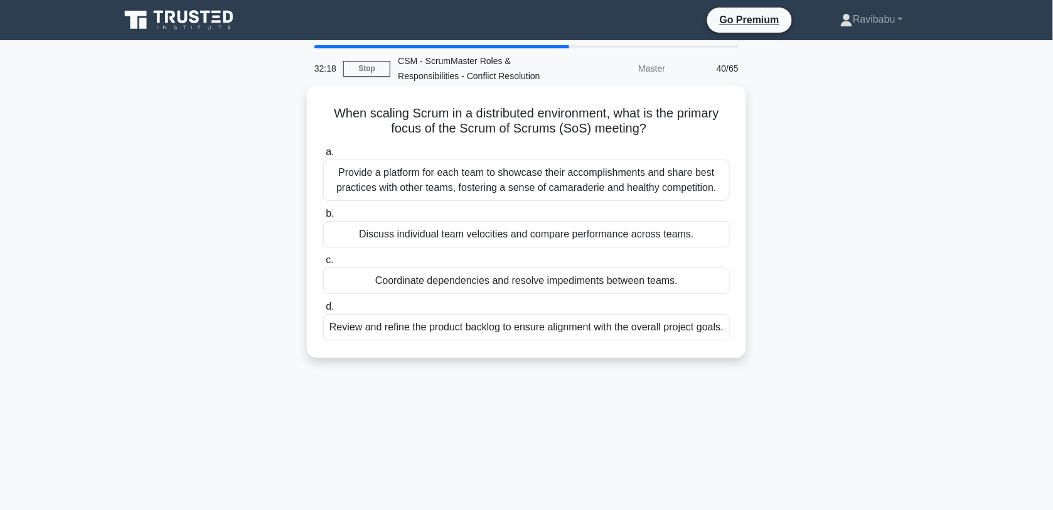
click at [527, 173] on div "Provide a platform for each team to showcase their accomplishments and share be…" at bounding box center [526, 179] width 407 height 41
click at [323, 156] on input "a. Provide a platform for each team to showcase their accomplishments and share…" at bounding box center [323, 152] width 0 height 8
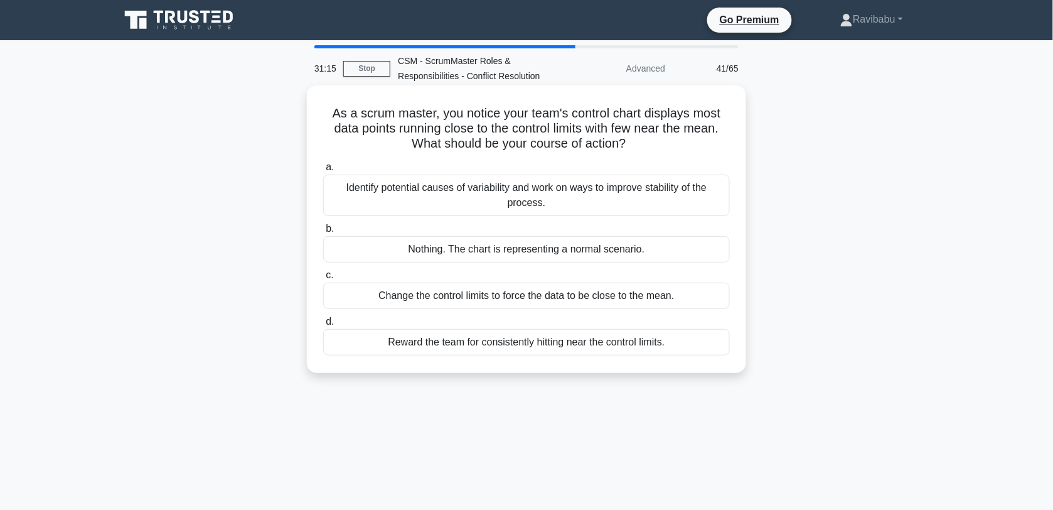
click at [535, 190] on div "Identify potential causes of variability and work on ways to improve stability …" at bounding box center [526, 194] width 407 height 41
click at [323, 171] on input "a. Identify potential causes of variability and work on ways to improve stabili…" at bounding box center [323, 167] width 0 height 8
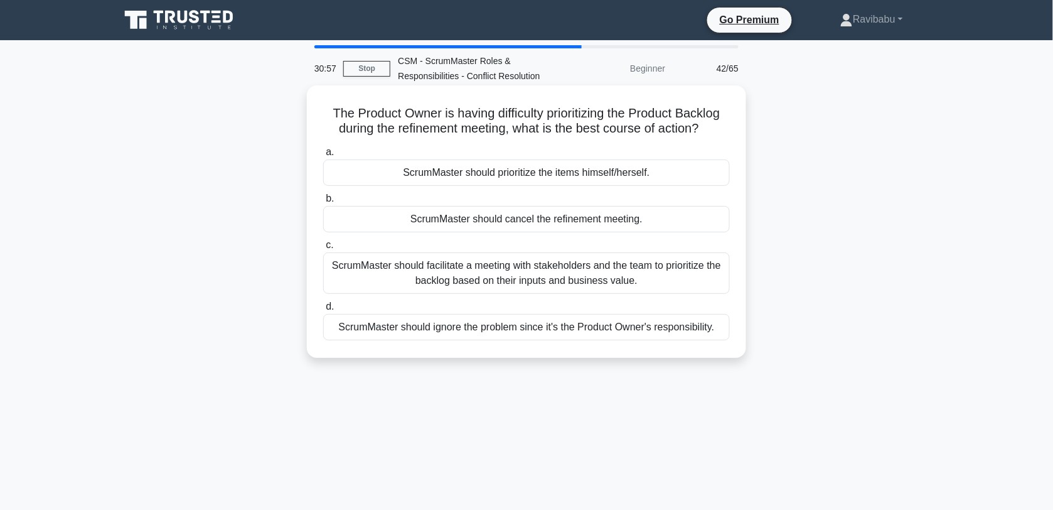
click at [547, 264] on div "ScrumMaster should facilitate a meeting with stakeholders and the team to prior…" at bounding box center [526, 272] width 407 height 41
click at [323, 249] on input "c. ScrumMaster should facilitate a meeting with stakeholders and the team to pr…" at bounding box center [323, 245] width 0 height 8
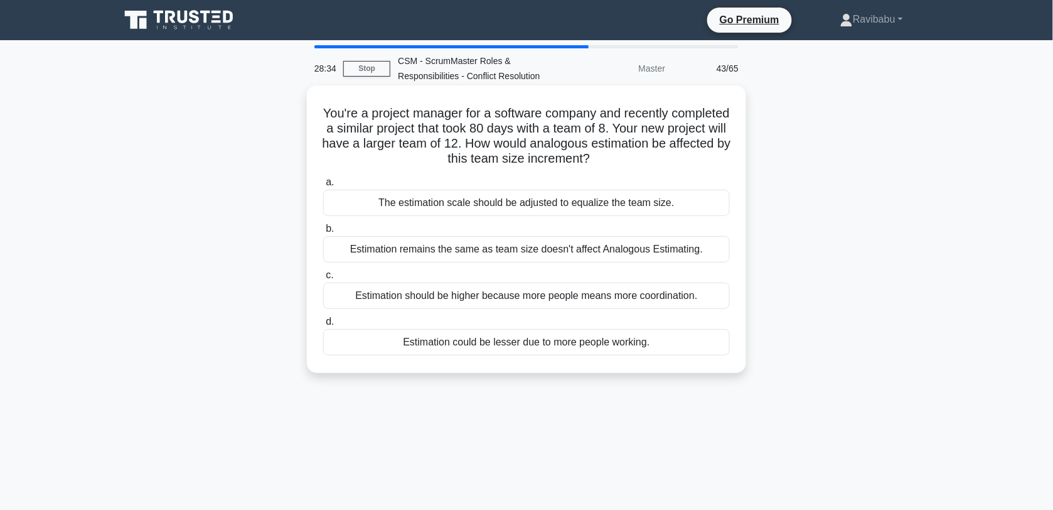
click at [534, 210] on div "The estimation scale should be adjusted to equalize the team size." at bounding box center [526, 203] width 407 height 26
click at [323, 186] on input "a. The estimation scale should be adjusted to equalize the team size." at bounding box center [323, 182] width 0 height 8
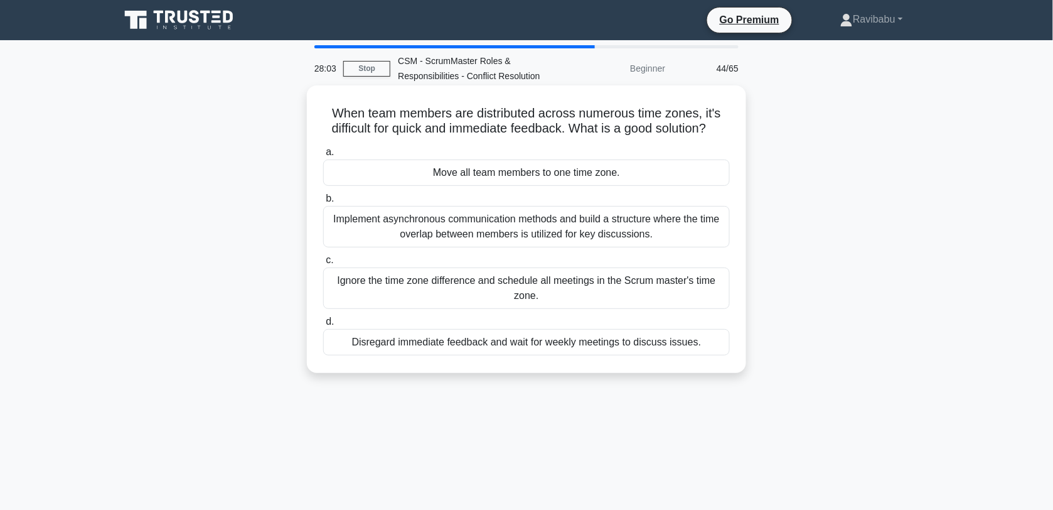
click at [535, 225] on div "Implement asynchronous communication methods and build a structure where the ti…" at bounding box center [526, 226] width 407 height 41
click at [323, 203] on input "b. Implement asynchronous communication methods and build a structure where the…" at bounding box center [323, 199] width 0 height 8
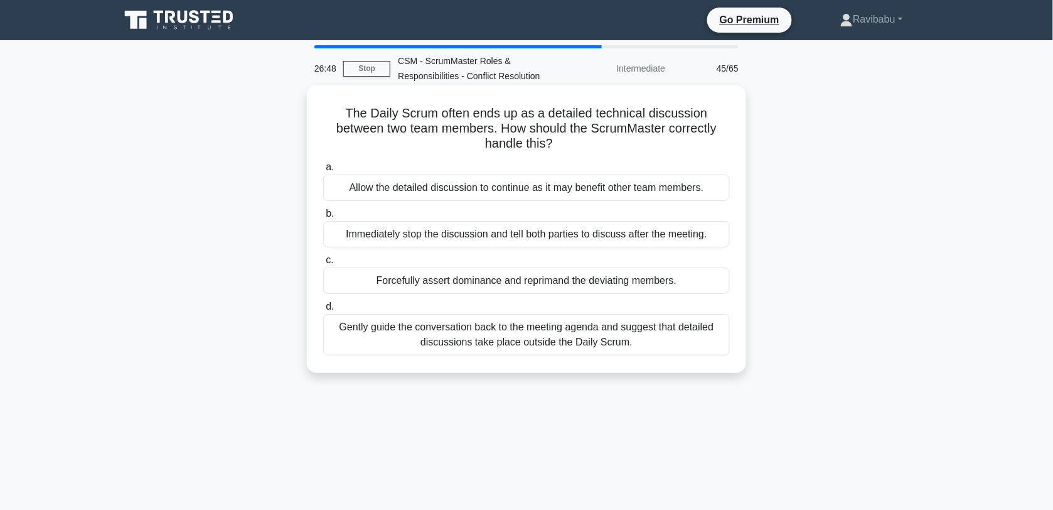
click at [540, 338] on div "Gently guide the conversation back to the meeting agenda and suggest that detai…" at bounding box center [526, 334] width 407 height 41
click at [323, 311] on input "d. Gently guide the conversation back to the meeting agenda and suggest that de…" at bounding box center [323, 306] width 0 height 8
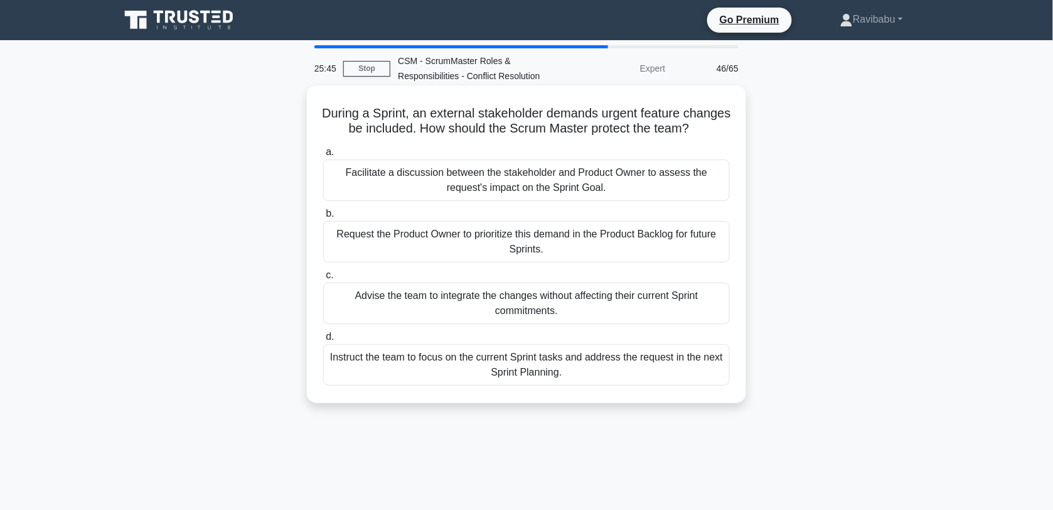
click at [530, 193] on div "Facilitate a discussion between the stakeholder and Product Owner to assess the…" at bounding box center [526, 179] width 407 height 41
click at [323, 156] on input "a. Facilitate a discussion between the stakeholder and Product Owner to assess …" at bounding box center [323, 152] width 0 height 8
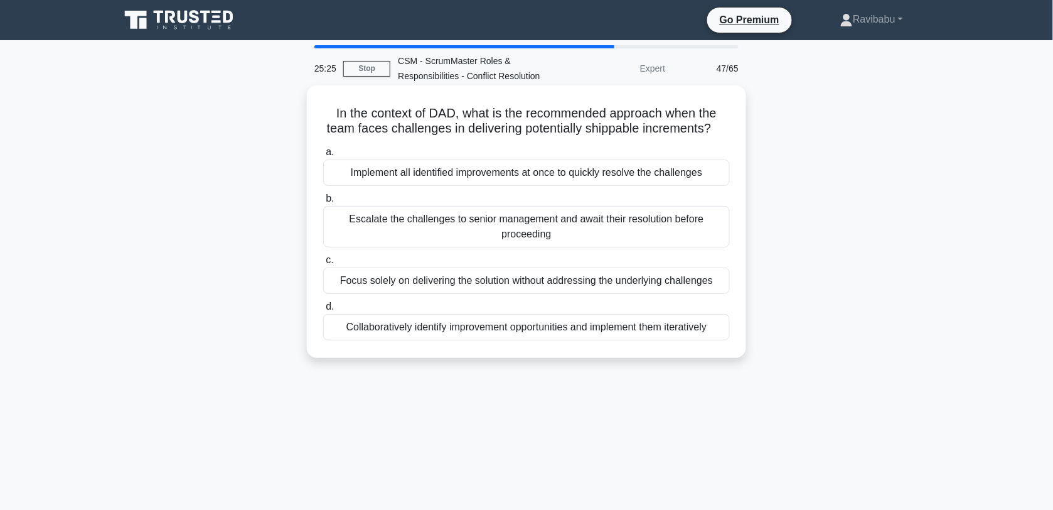
click at [604, 340] on div "Collaboratively identify improvement opportunities and implement them iterative…" at bounding box center [526, 327] width 407 height 26
click at [323, 311] on input "d. Collaboratively identify improvement opportunities and implement them iterat…" at bounding box center [323, 306] width 0 height 8
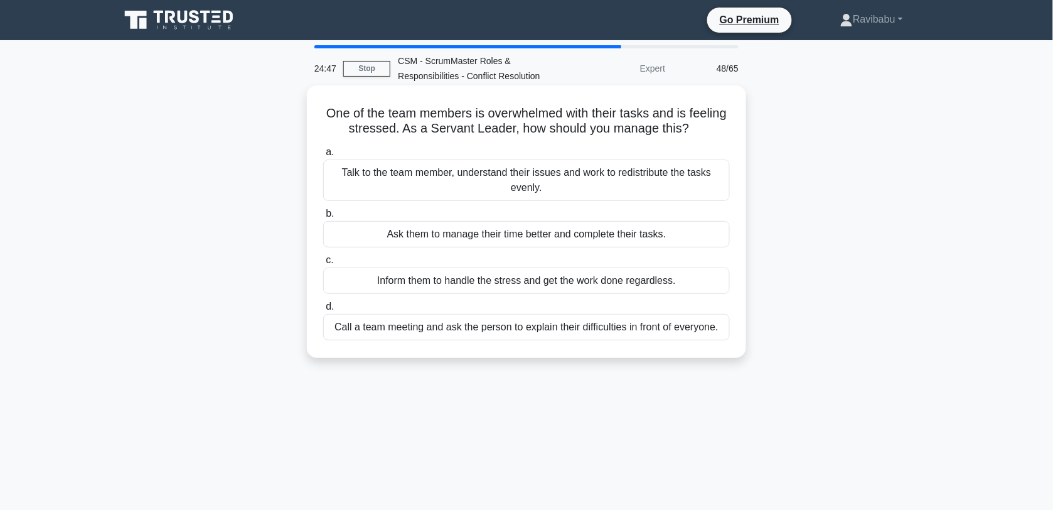
click at [545, 185] on div "Talk to the team member, understand their issues and work to redistribute the t…" at bounding box center [526, 179] width 407 height 41
click at [323, 156] on input "a. Talk to the team member, understand their issues and work to redistribute th…" at bounding box center [323, 152] width 0 height 8
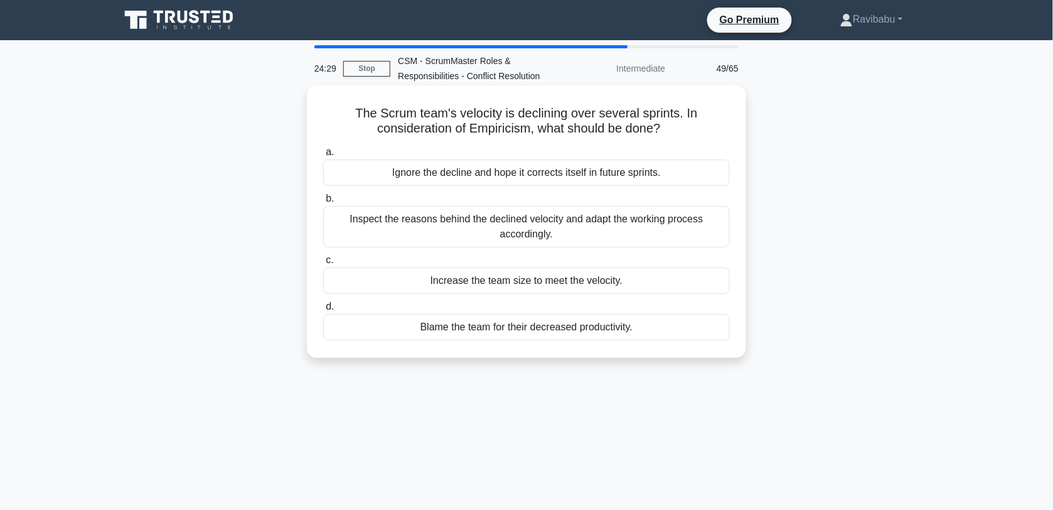
click at [553, 220] on div "Inspect the reasons behind the declined velocity and adapt the working process …" at bounding box center [526, 226] width 407 height 41
click at [323, 203] on input "b. Inspect the reasons behind the declined velocity and adapt the working proce…" at bounding box center [323, 199] width 0 height 8
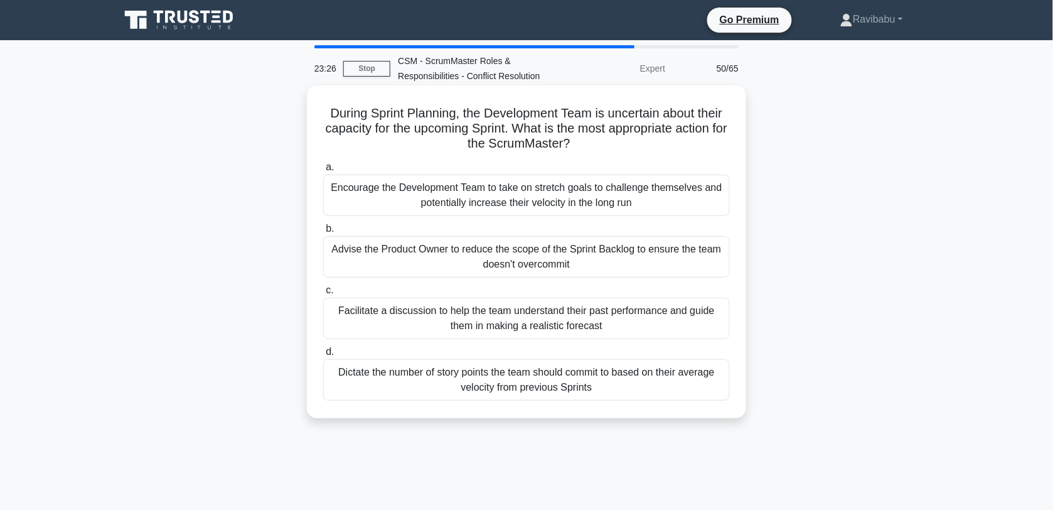
click at [566, 315] on div "Facilitate a discussion to help the team understand their past performance and …" at bounding box center [526, 317] width 407 height 41
click at [323, 294] on input "c. Facilitate a discussion to help the team understand their past performance a…" at bounding box center [323, 290] width 0 height 8
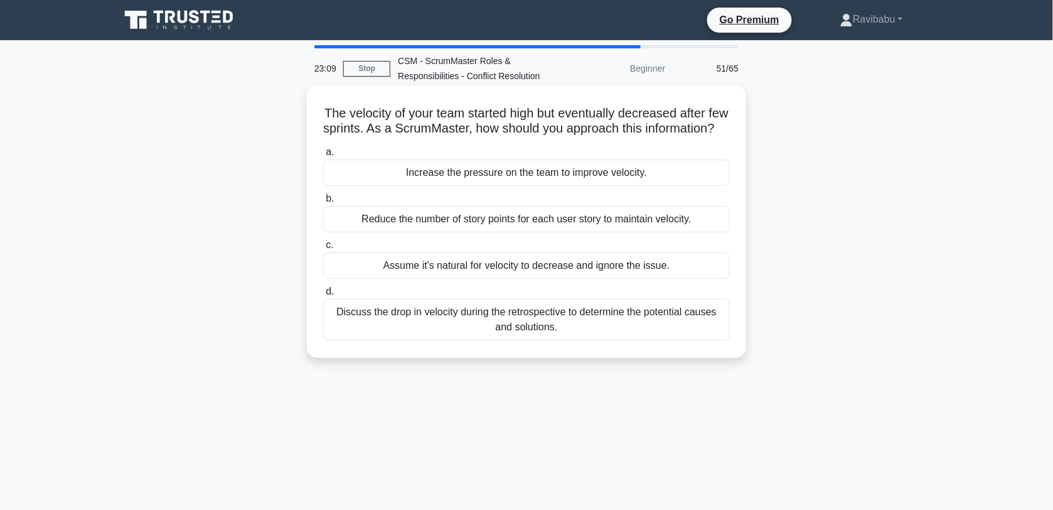
click at [569, 340] on div "Discuss the drop in velocity during the retrospective to determine the potentia…" at bounding box center [526, 319] width 407 height 41
click at [323, 296] on input "d. Discuss the drop in velocity during the retrospective to determine the poten…" at bounding box center [323, 291] width 0 height 8
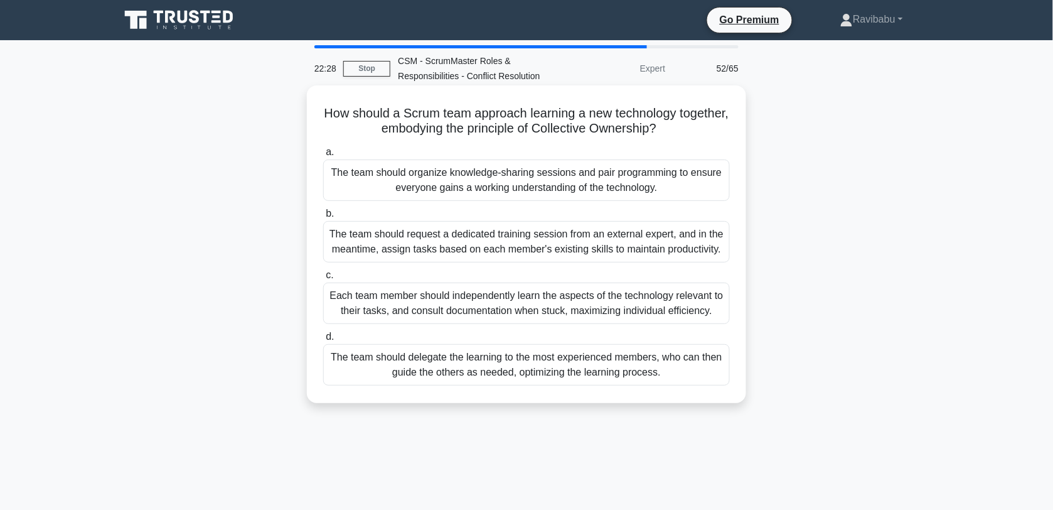
click at [511, 190] on div "The team should organize knowledge-sharing sessions and pair programming to ens…" at bounding box center [526, 179] width 407 height 41
click at [323, 156] on input "a. The team should organize knowledge-sharing sessions and pair programming to …" at bounding box center [323, 152] width 0 height 8
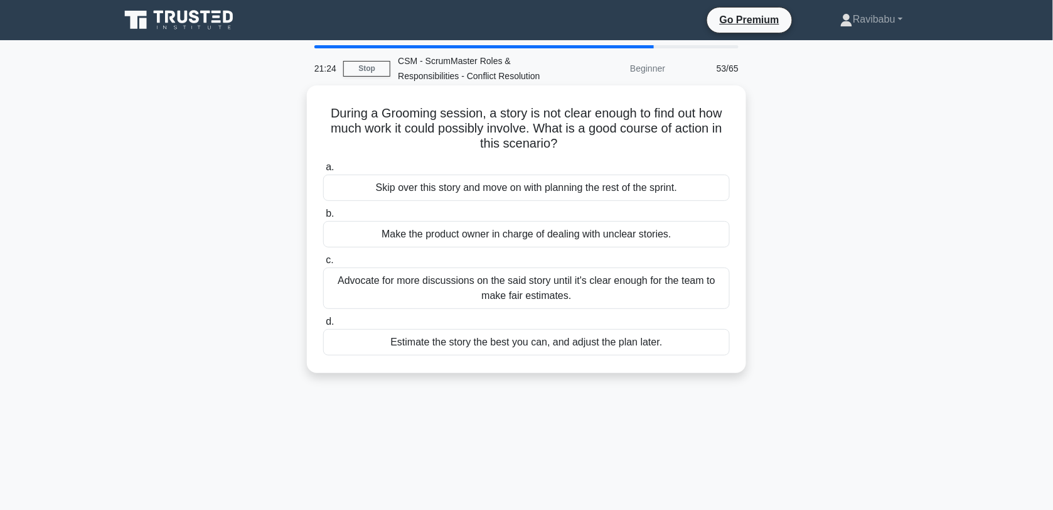
click at [518, 290] on div "Advocate for more discussions on the said story until it's clear enough for the…" at bounding box center [526, 287] width 407 height 41
click at [323, 264] on input "c. Advocate for more discussions on the said story until it's clear enough for …" at bounding box center [323, 260] width 0 height 8
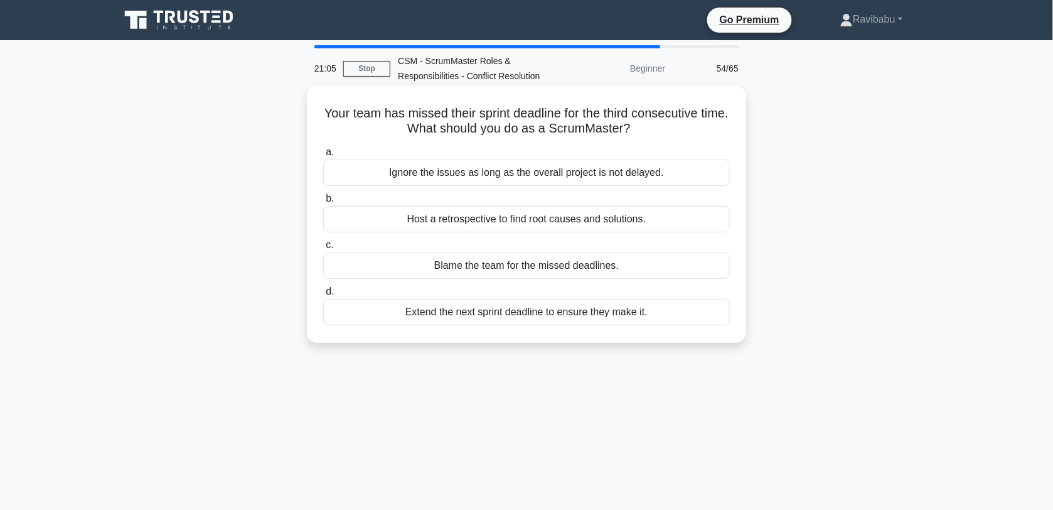
click at [537, 226] on div "Host a retrospective to find root causes and solutions." at bounding box center [526, 219] width 407 height 26
click at [323, 203] on input "b. Host a retrospective to find root causes and solutions." at bounding box center [323, 199] width 0 height 8
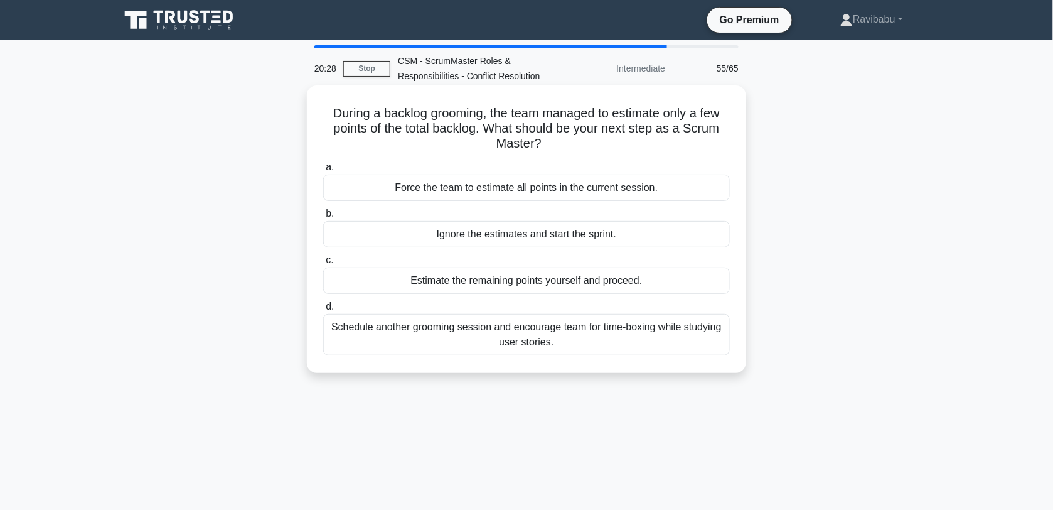
click at [550, 351] on div "Schedule another grooming session and encourage team for time-boxing while stud…" at bounding box center [526, 334] width 407 height 41
click at [323, 311] on input "d. Schedule another grooming session and encourage team for time-boxing while s…" at bounding box center [323, 306] width 0 height 8
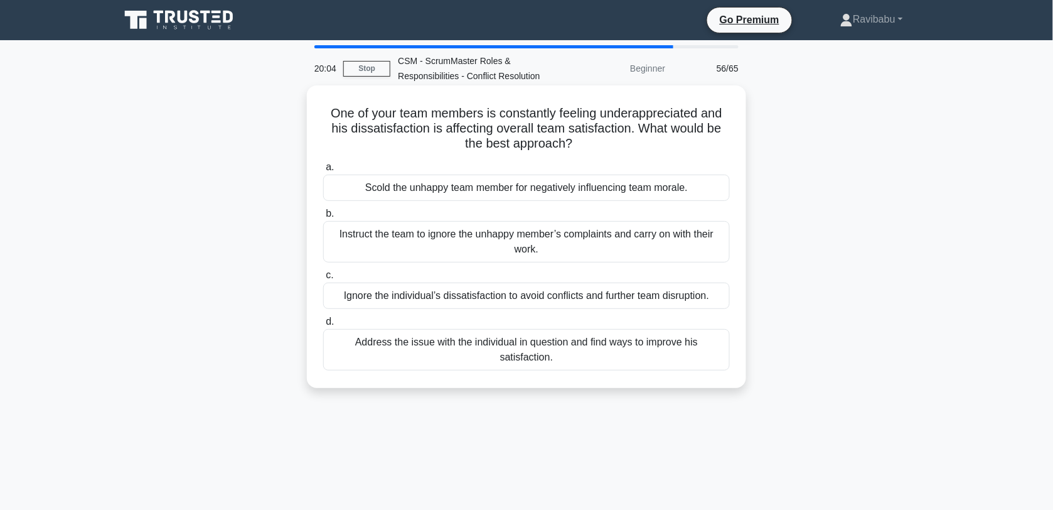
click at [562, 355] on div "Address the issue with the individual in question and find ways to improve his …" at bounding box center [526, 349] width 407 height 41
click at [323, 326] on input "d. Address the issue with the individual in question and find ways to improve h…" at bounding box center [323, 322] width 0 height 8
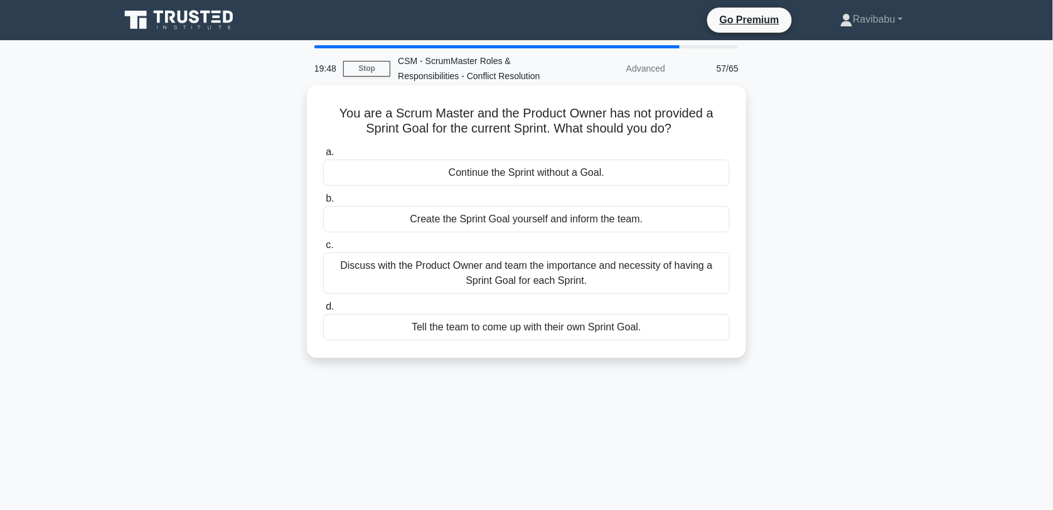
click at [584, 270] on div "Discuss with the Product Owner and team the importance and necessity of having …" at bounding box center [526, 272] width 407 height 41
click at [323, 249] on input "c. Discuss with the Product Owner and team the importance and necessity of havi…" at bounding box center [323, 245] width 0 height 8
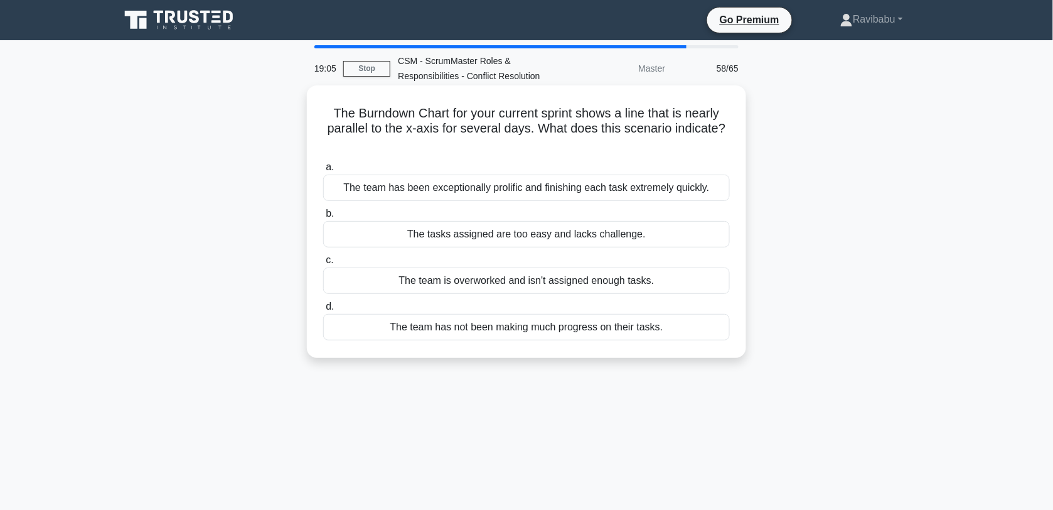
click at [584, 320] on div "The team has not been making much progress on their tasks." at bounding box center [526, 327] width 407 height 26
click at [323, 311] on input "d. The team has not been making much progress on their tasks." at bounding box center [323, 306] width 0 height 8
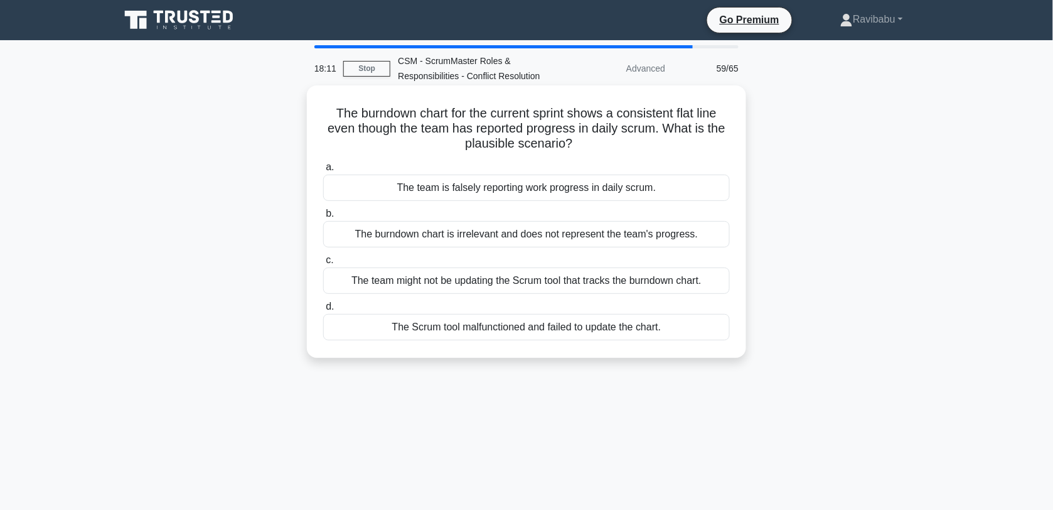
click at [579, 284] on div "The team might not be updating the Scrum tool that tracks the burndown chart." at bounding box center [526, 280] width 407 height 26
click at [323, 264] on input "c. The team might not be updating the Scrum tool that tracks the burndown chart." at bounding box center [323, 260] width 0 height 8
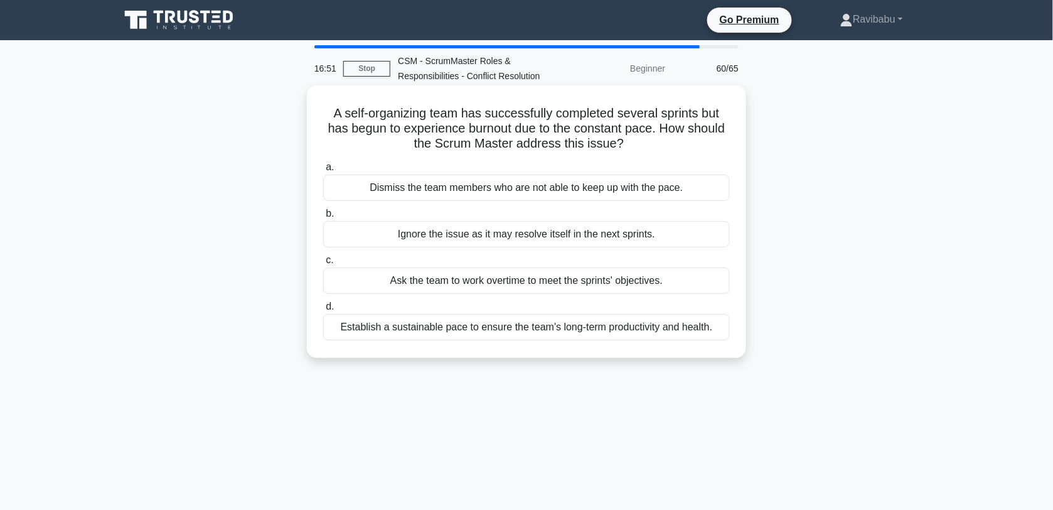
click at [585, 327] on div "Establish a sustainable pace to ensure the team's long-term productivity and he…" at bounding box center [526, 327] width 407 height 26
click at [323, 311] on input "d. Establish a sustainable pace to ensure the team's long-term productivity and…" at bounding box center [323, 306] width 0 height 8
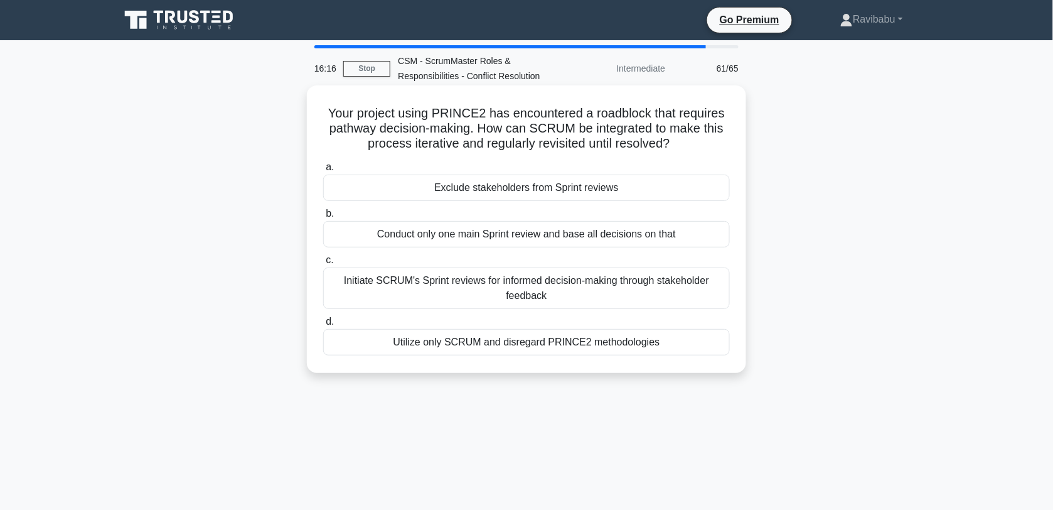
click at [573, 302] on div "Initiate SCRUM's Sprint reviews for informed decision-making through stakeholde…" at bounding box center [526, 287] width 407 height 41
click at [323, 264] on input "c. Initiate SCRUM's Sprint reviews for informed decision-making through stakeho…" at bounding box center [323, 260] width 0 height 8
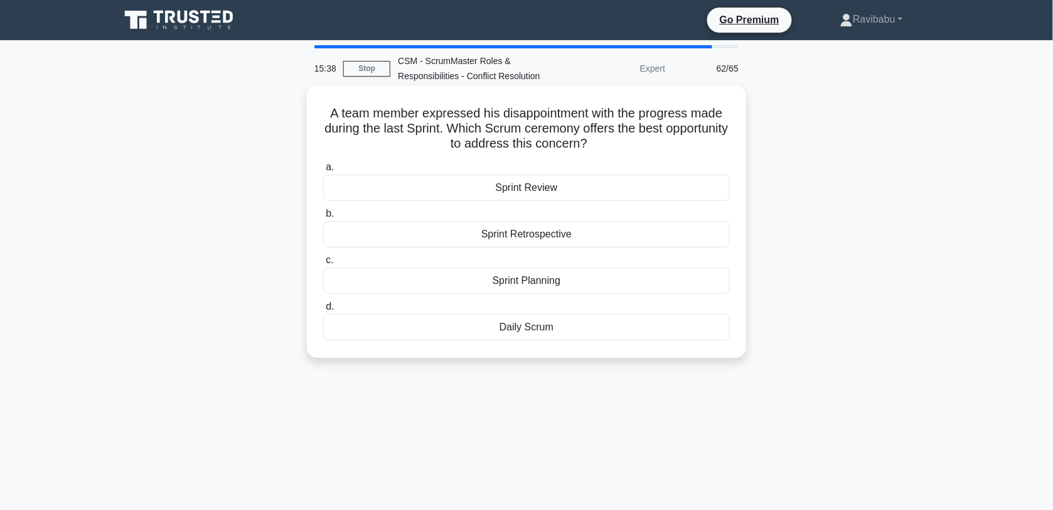
click at [548, 237] on div "Sprint Retrospective" at bounding box center [526, 234] width 407 height 26
click at [323, 218] on input "b. Sprint Retrospective" at bounding box center [323, 214] width 0 height 8
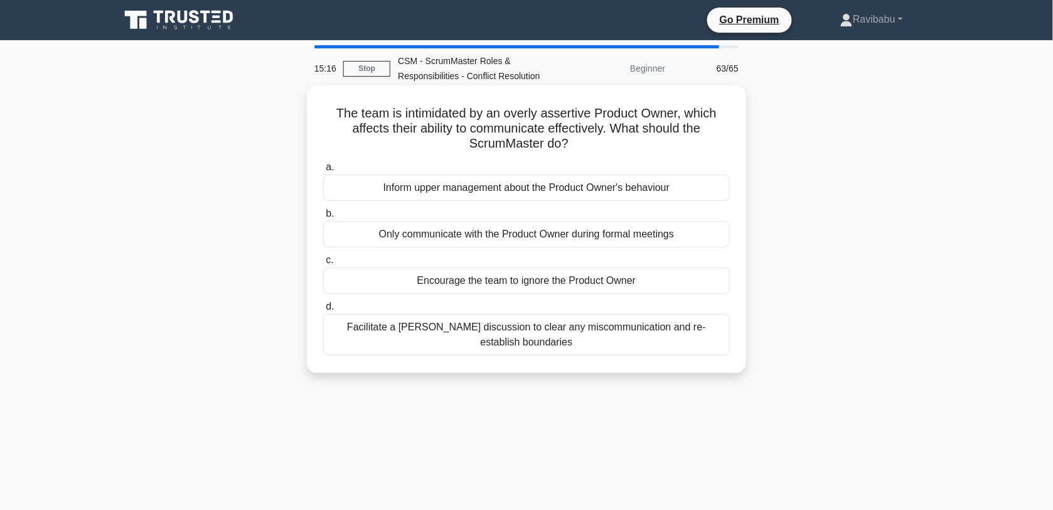
click at [574, 330] on div "Facilitate a frank discussion to clear any miscommunication and re-establish bo…" at bounding box center [526, 334] width 407 height 41
click at [323, 311] on input "d. Facilitate a frank discussion to clear any miscommunication and re-establish…" at bounding box center [323, 306] width 0 height 8
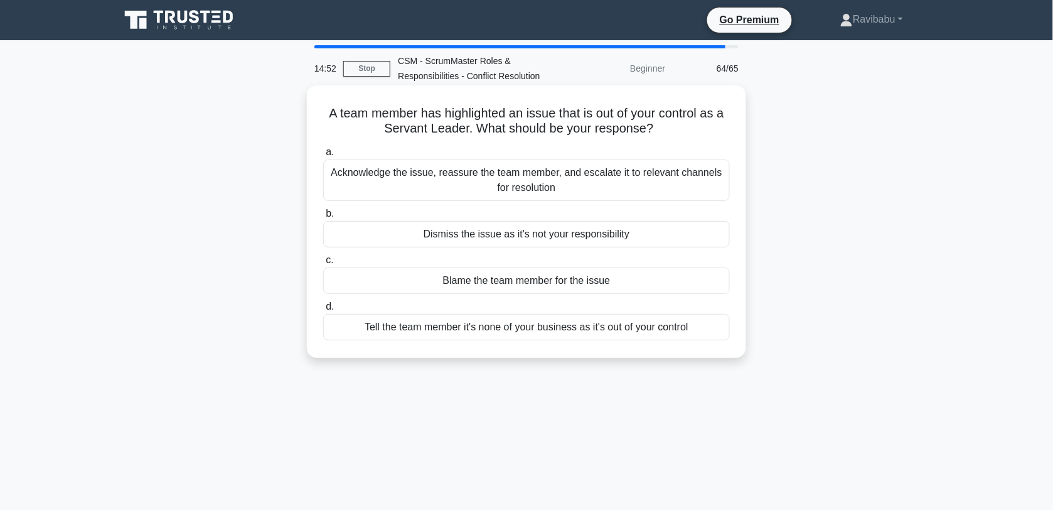
click at [560, 174] on div "Acknowledge the issue, reassure the team member, and escalate it to relevant ch…" at bounding box center [526, 179] width 407 height 41
click at [323, 156] on input "a. Acknowledge the issue, reassure the team member, and escalate it to relevant…" at bounding box center [323, 152] width 0 height 8
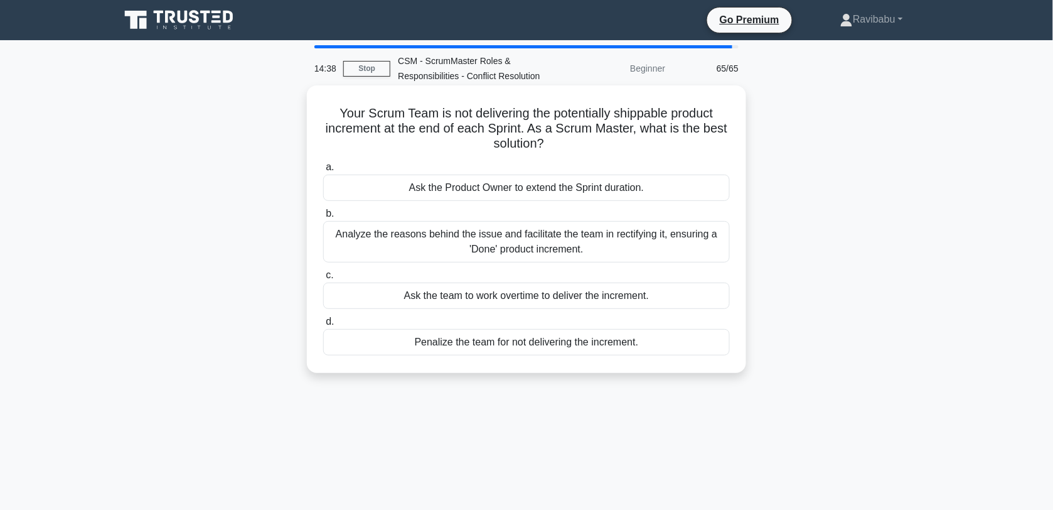
click at [579, 239] on div "Analyze the reasons behind the issue and facilitate the team in rectifying it, …" at bounding box center [526, 241] width 407 height 41
click at [323, 218] on input "b. Analyze the reasons behind the issue and facilitate the team in rectifying i…" at bounding box center [323, 214] width 0 height 8
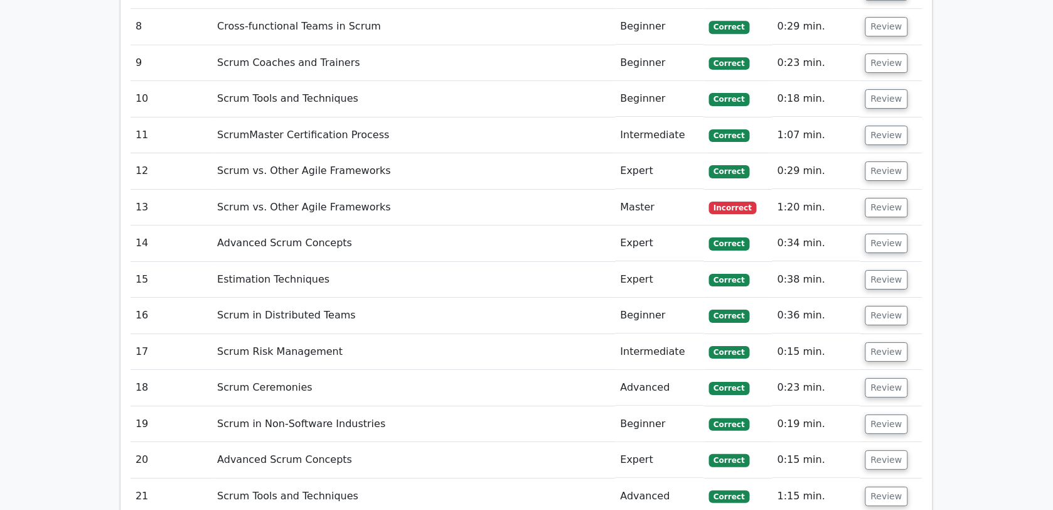
scroll to position [2576, 0]
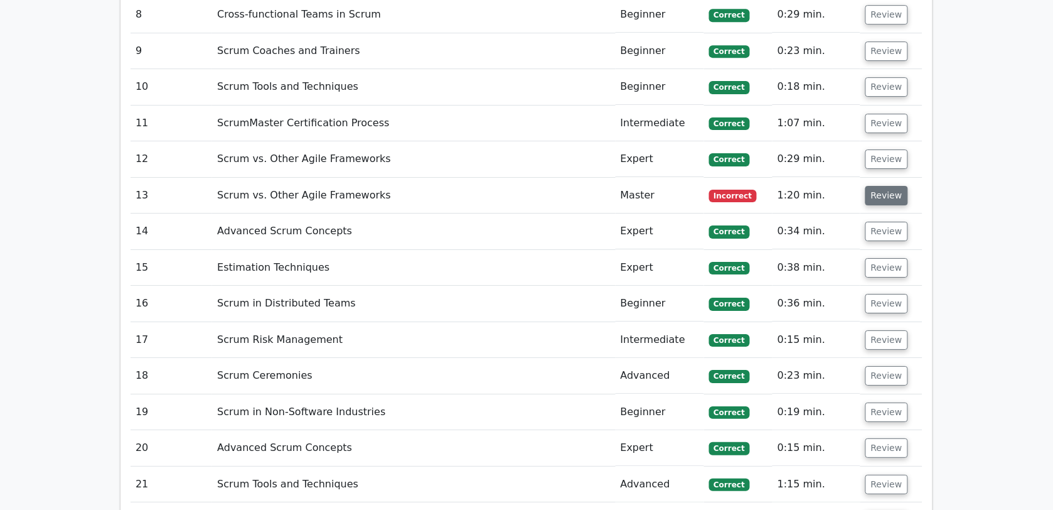
click at [892, 186] on button "Review" at bounding box center [886, 195] width 43 height 19
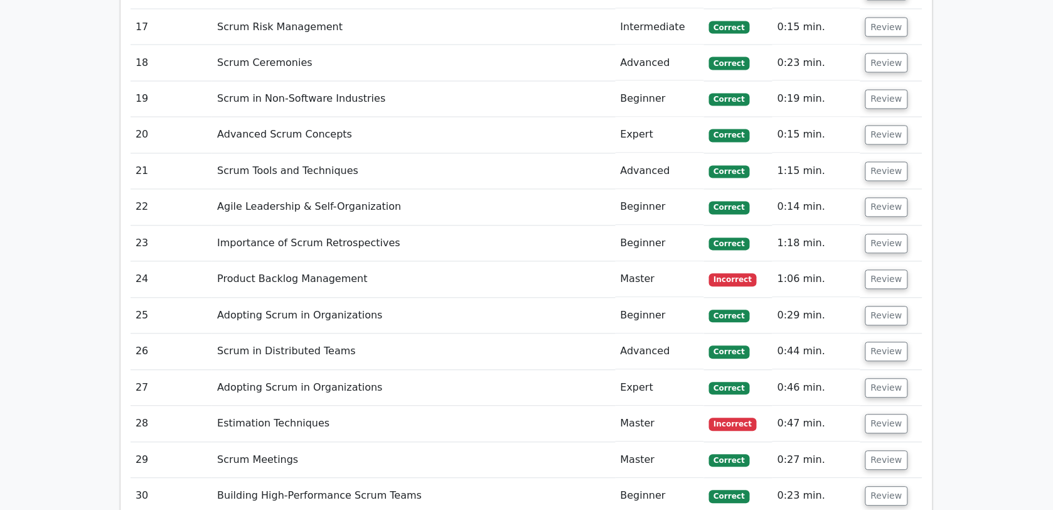
scroll to position [3458, 0]
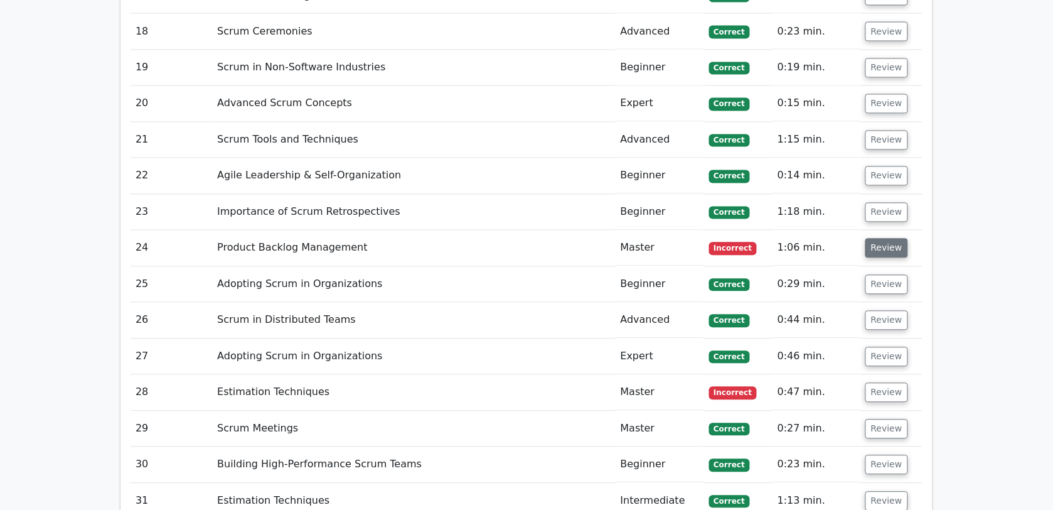
click at [877, 238] on button "Review" at bounding box center [886, 247] width 43 height 19
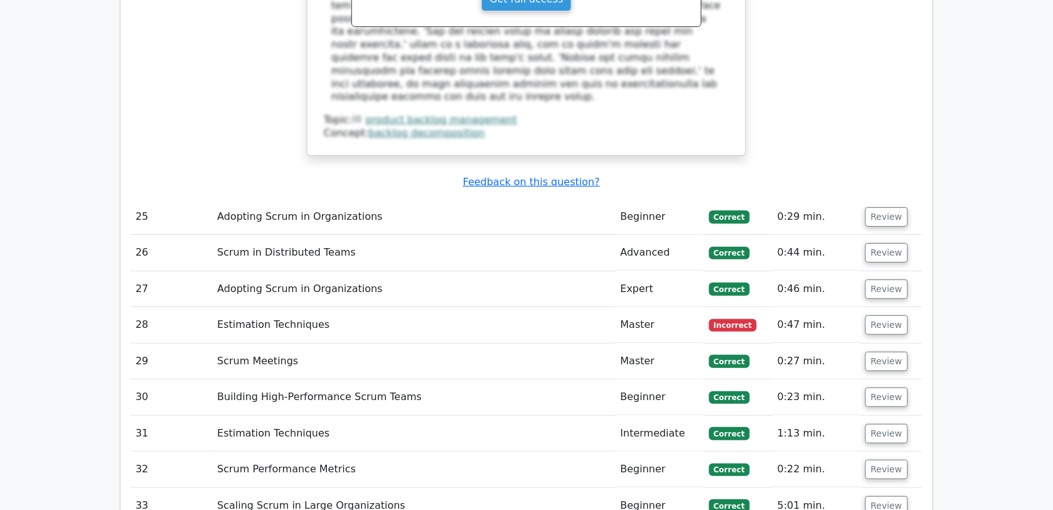
scroll to position [4168, 0]
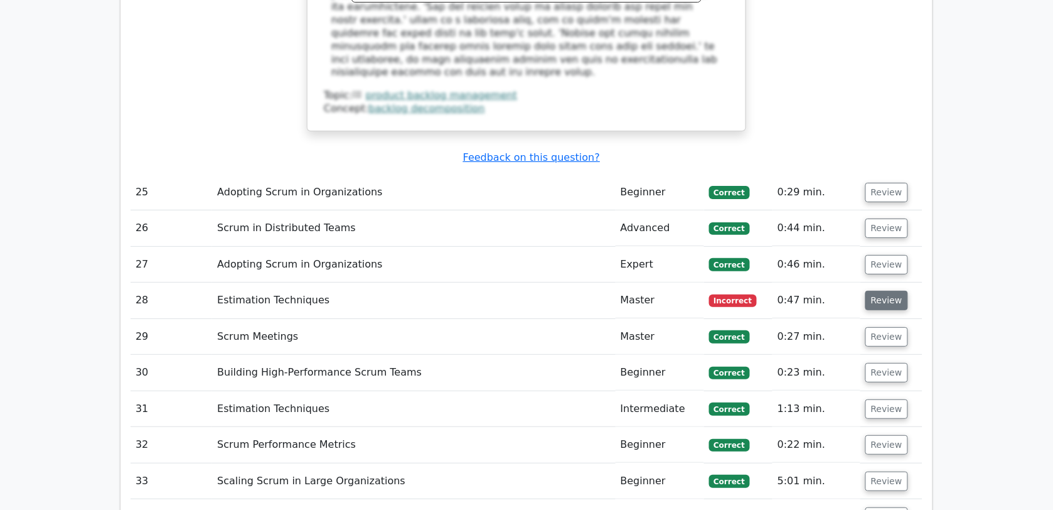
click at [871, 291] on button "Review" at bounding box center [886, 300] width 43 height 19
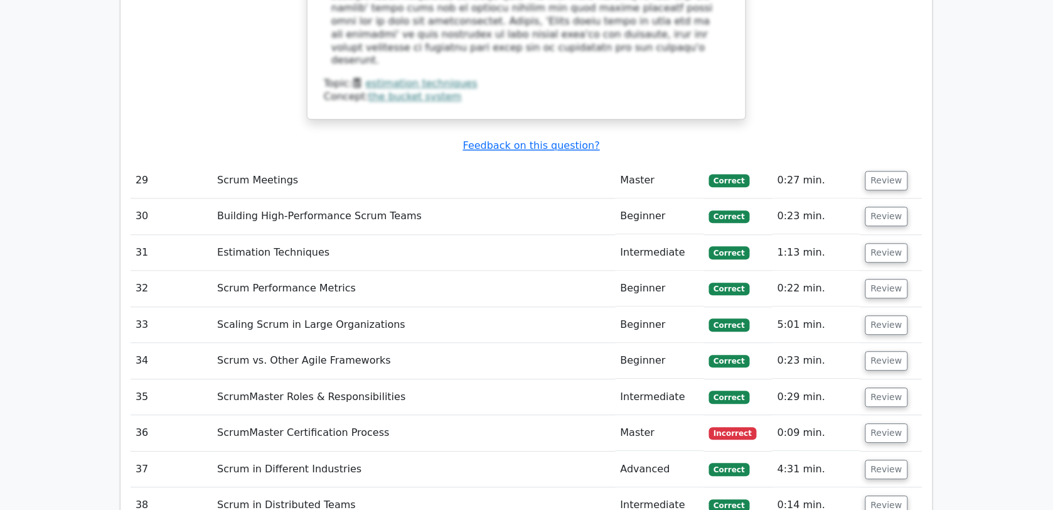
scroll to position [4951, 0]
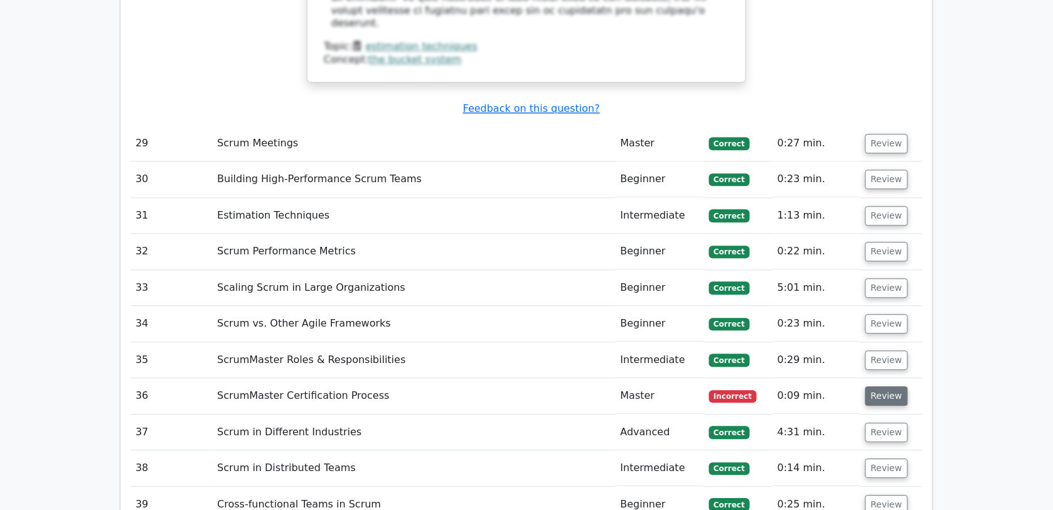
click at [890, 386] on button "Review" at bounding box center [886, 395] width 43 height 19
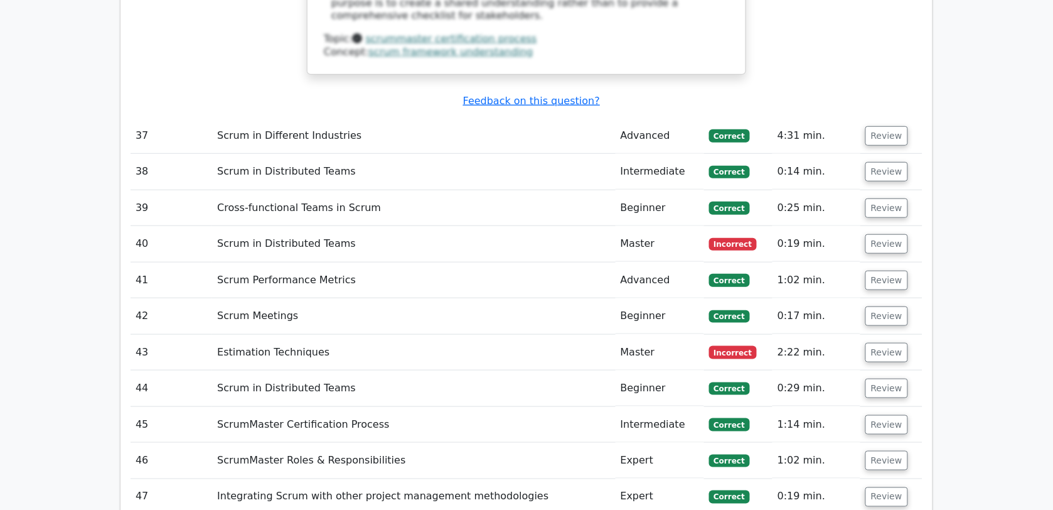
scroll to position [5837, 0]
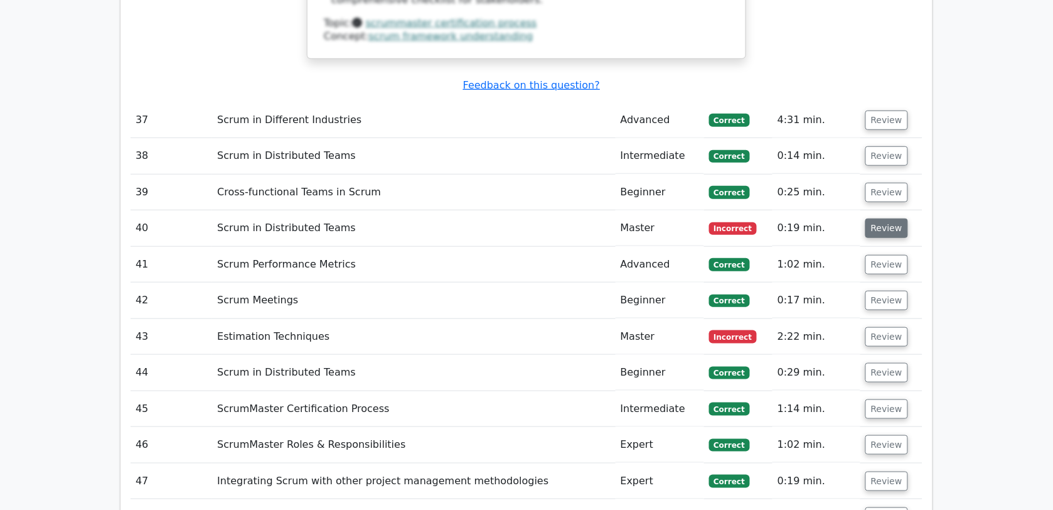
click at [883, 218] on button "Review" at bounding box center [886, 227] width 43 height 19
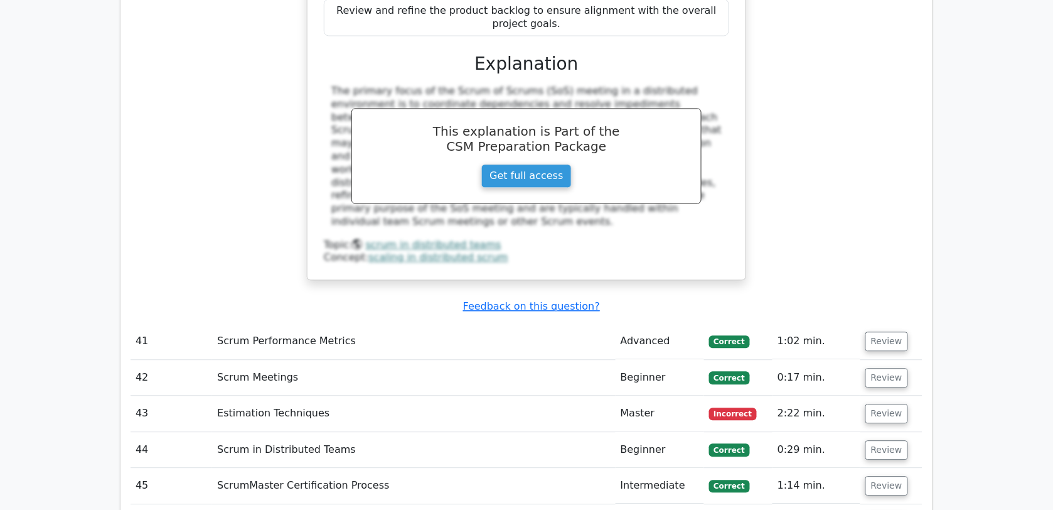
scroll to position [6352, 0]
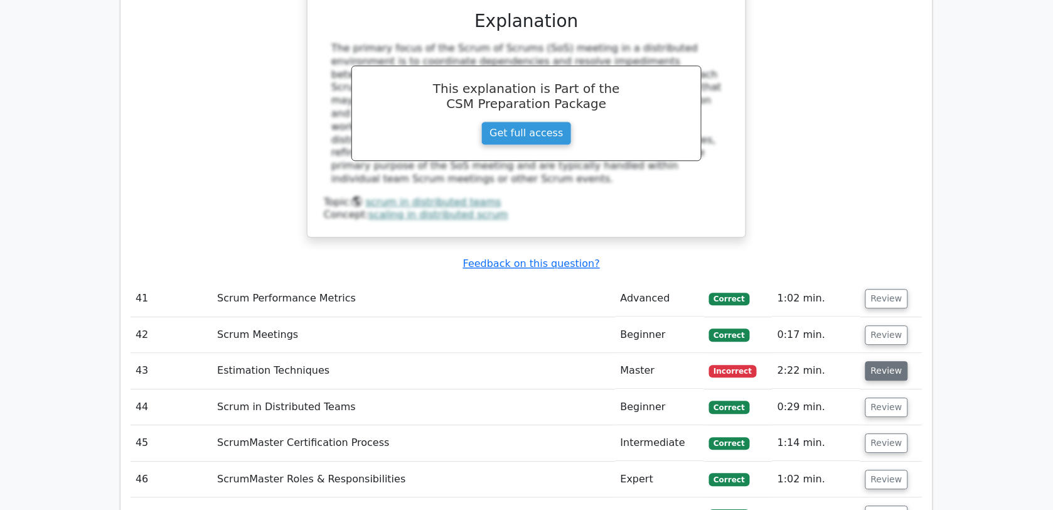
click at [891, 361] on button "Review" at bounding box center [886, 370] width 43 height 19
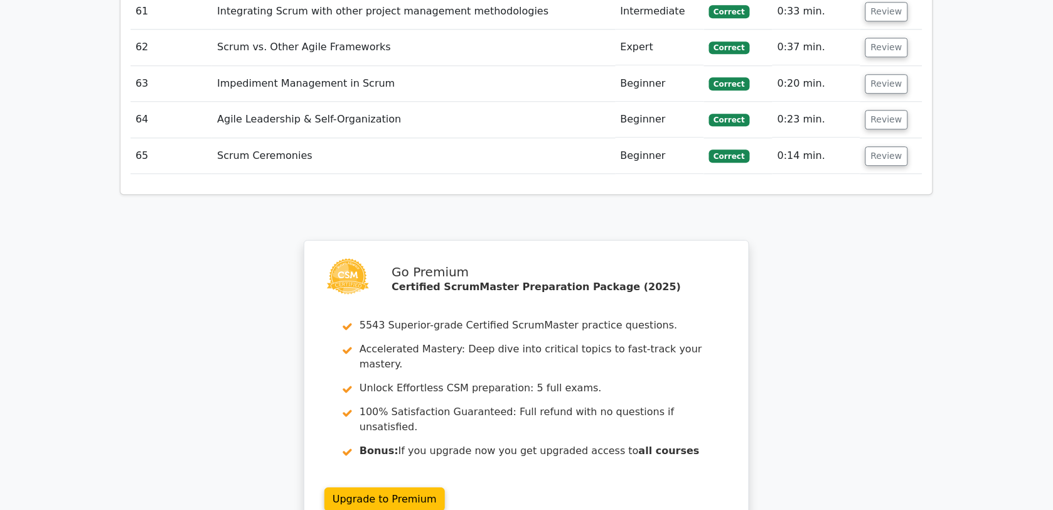
scroll to position [8000, 0]
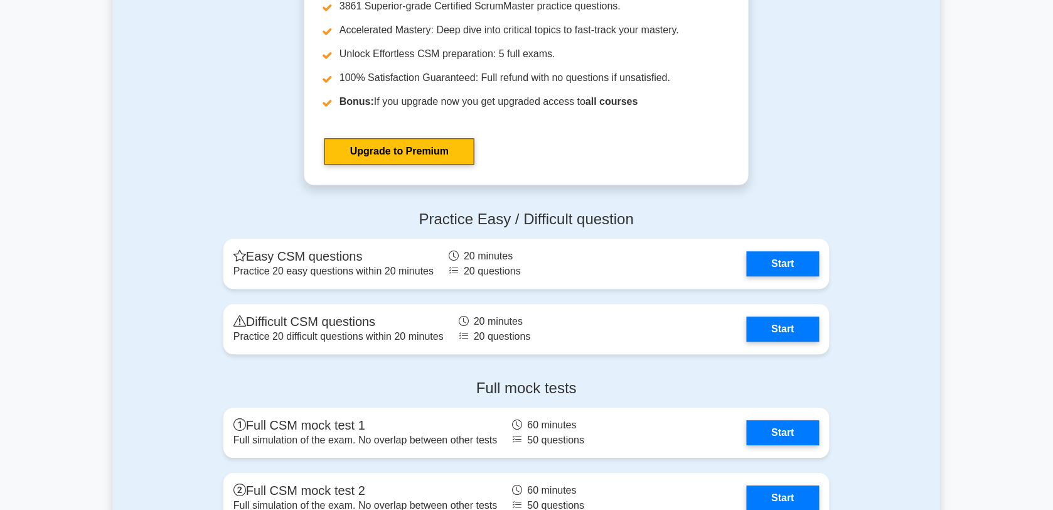
scroll to position [3642, 0]
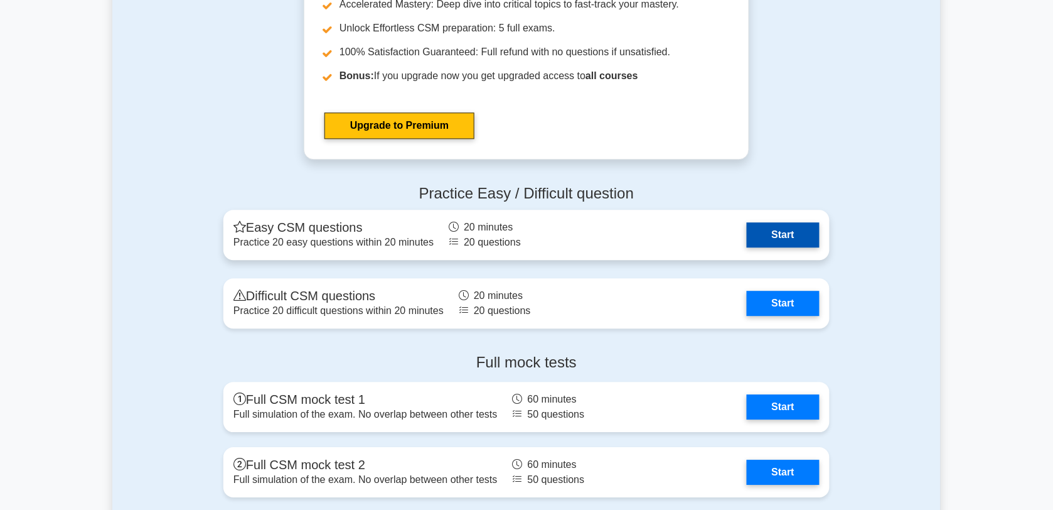
click at [788, 246] on link "Start" at bounding box center [783, 234] width 73 height 25
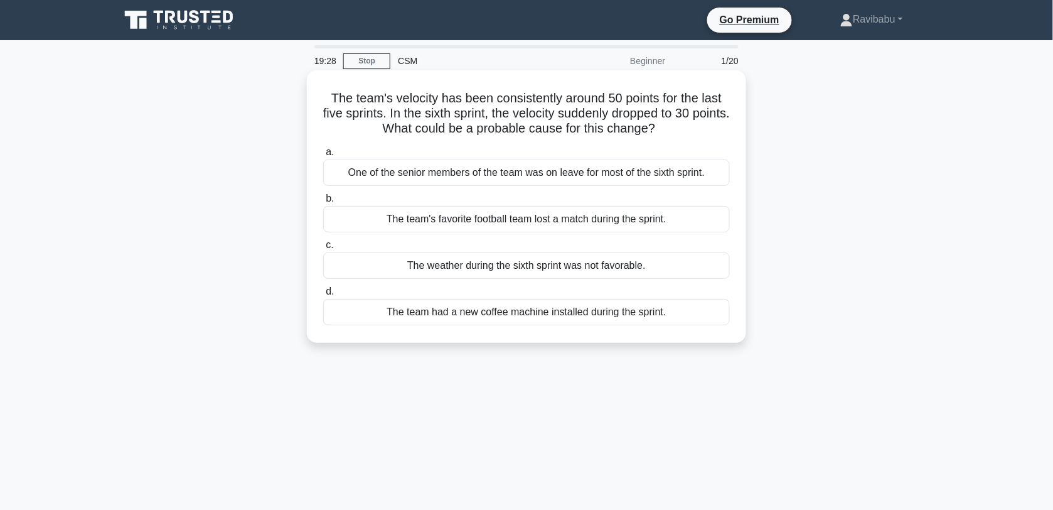
click at [625, 178] on div "One of the senior members of the team was on leave for most of the sixth sprint." at bounding box center [526, 172] width 407 height 26
click at [323, 156] on input "a. One of the senior members of the team was on leave for most of the sixth spr…" at bounding box center [323, 152] width 0 height 8
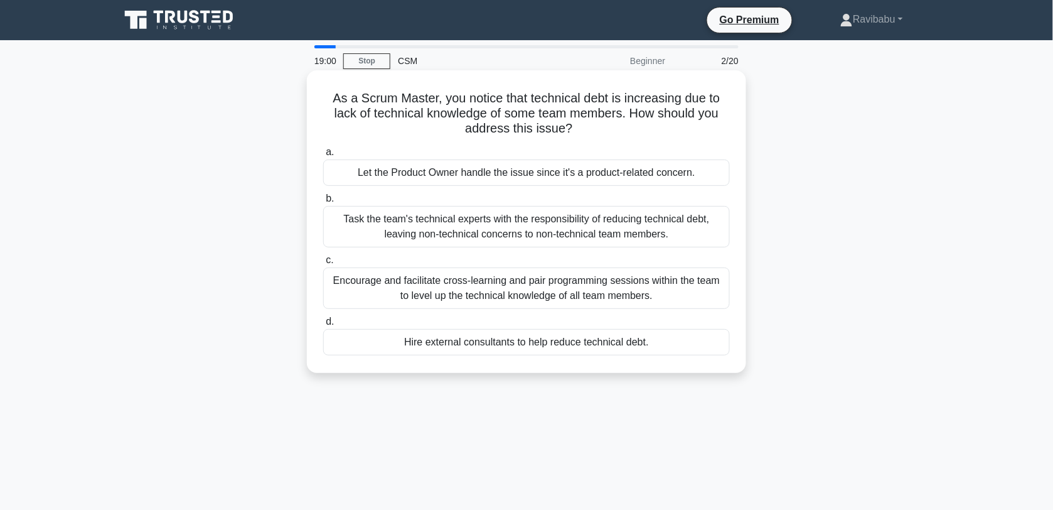
click at [603, 287] on div "Encourage and facilitate cross-learning and pair programming sessions within th…" at bounding box center [526, 287] width 407 height 41
click at [323, 264] on input "c. Encourage and facilitate cross-learning and pair programming sessions within…" at bounding box center [323, 260] width 0 height 8
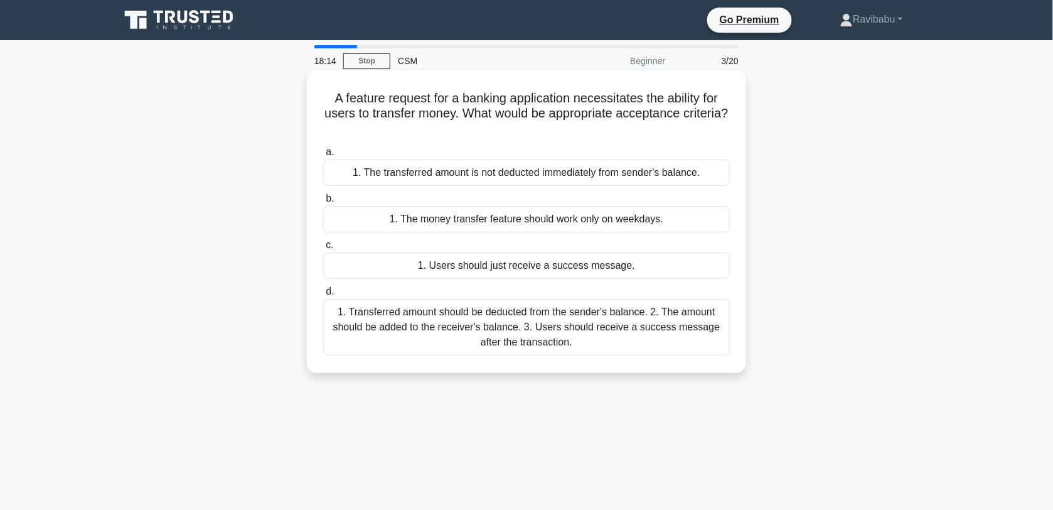
click at [600, 324] on div "1. Transferred amount should be deducted from the sender's balance. 2. The amou…" at bounding box center [526, 327] width 407 height 56
click at [323, 296] on input "d. 1. Transferred amount should be deducted from the sender's balance. 2. The a…" at bounding box center [323, 291] width 0 height 8
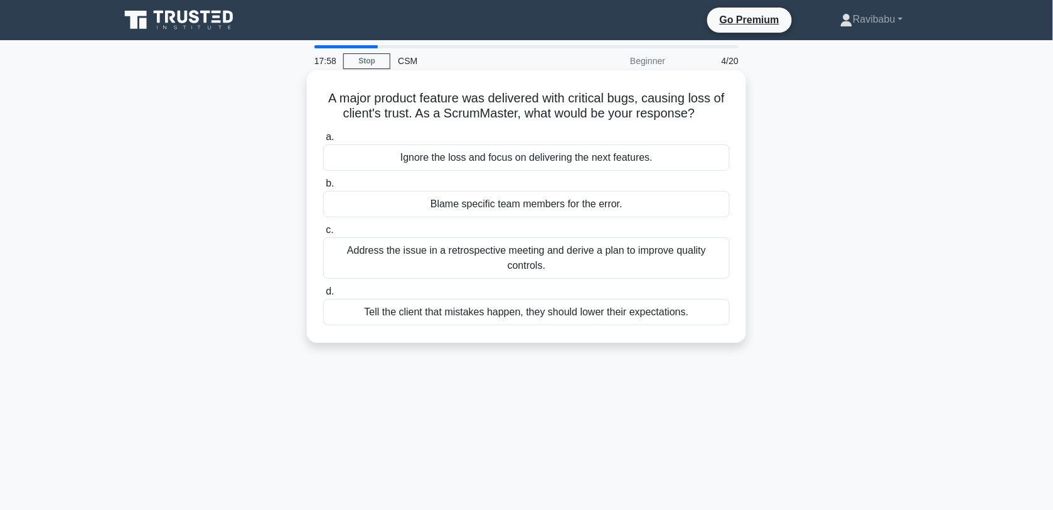
click at [589, 271] on div "Address the issue in a retrospective meeting and derive a plan to improve quali…" at bounding box center [526, 257] width 407 height 41
click at [323, 234] on input "c. Address the issue in a retrospective meeting and derive a plan to improve qu…" at bounding box center [323, 230] width 0 height 8
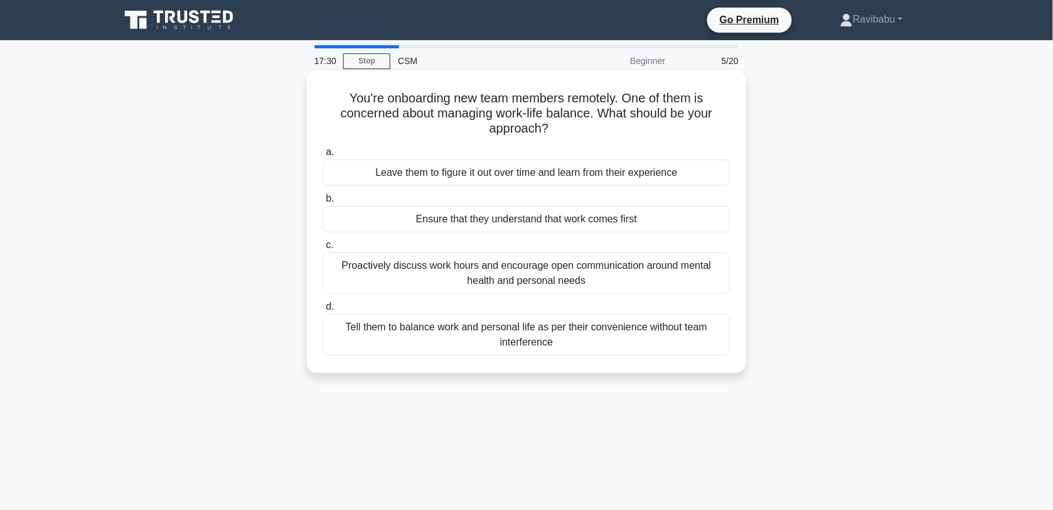
click at [597, 277] on div "Proactively discuss work hours and encourage open communication around mental h…" at bounding box center [526, 272] width 407 height 41
click at [323, 249] on input "c. Proactively discuss work hours and encourage open communication around menta…" at bounding box center [323, 245] width 0 height 8
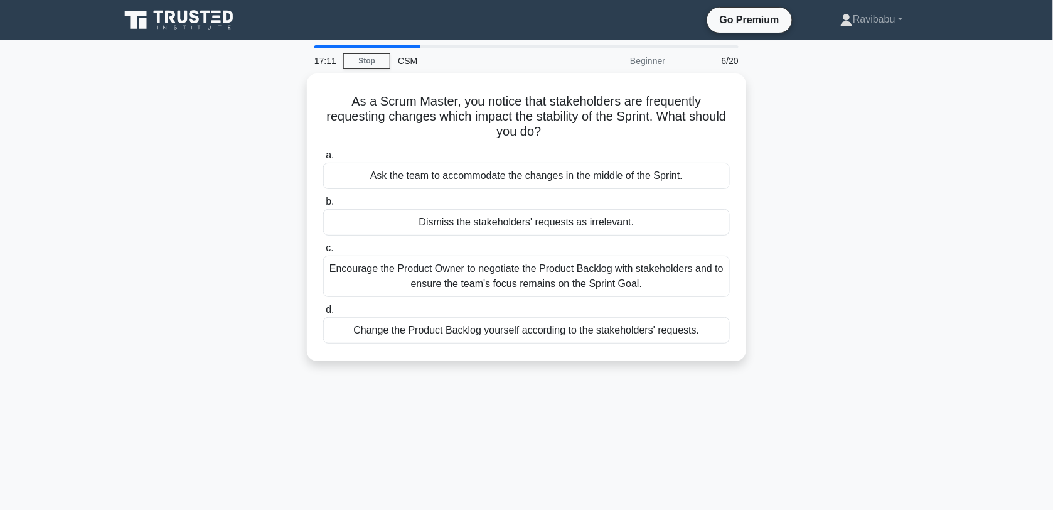
click at [597, 277] on div "Encourage the Product Owner to negotiate the Product Backlog with stakeholders …" at bounding box center [526, 275] width 407 height 41
click at [323, 252] on input "c. Encourage the Product Owner to negotiate the Product Backlog with stakeholde…" at bounding box center [323, 248] width 0 height 8
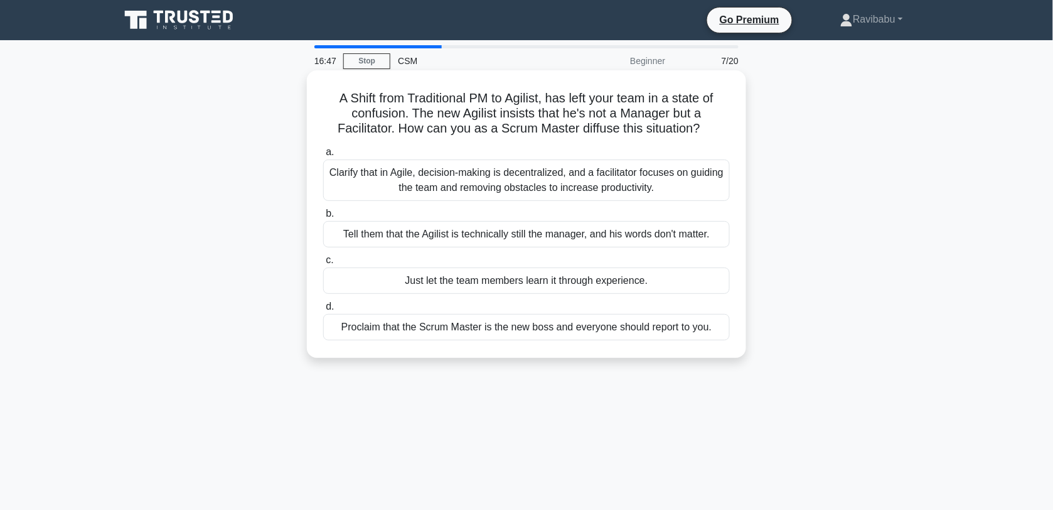
click at [566, 193] on div "Clarify that in Agile, decision-making is decentralized, and a facilitator focu…" at bounding box center [526, 179] width 407 height 41
click at [323, 156] on input "a. Clarify that in Agile, decision-making is decentralized, and a facilitator f…" at bounding box center [323, 152] width 0 height 8
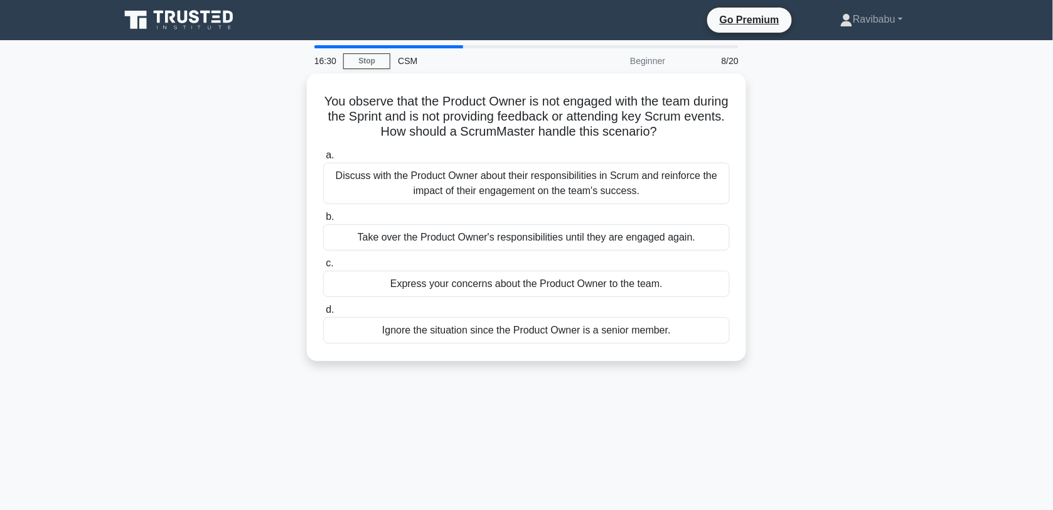
click at [566, 193] on div "Discuss with the Product Owner about their responsibilities in Scrum and reinfo…" at bounding box center [526, 183] width 407 height 41
click at [323, 159] on input "a. Discuss with the Product Owner about their responsibilities in Scrum and rei…" at bounding box center [323, 155] width 0 height 8
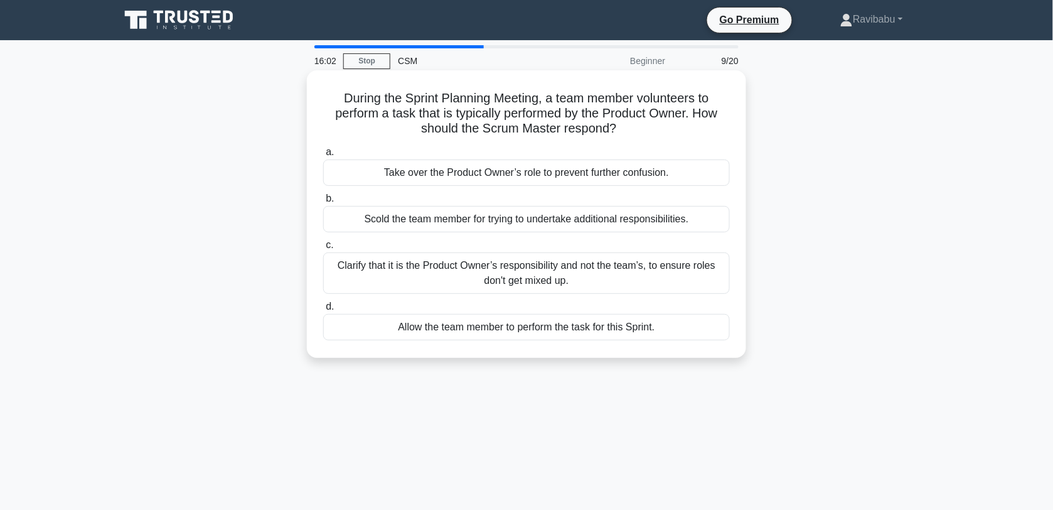
click at [593, 276] on div "Clarify that it is the Product Owner’s responsibility and not the team’s, to en…" at bounding box center [526, 272] width 407 height 41
click at [323, 249] on input "c. Clarify that it is the Product Owner’s responsibility and not the team’s, to…" at bounding box center [323, 245] width 0 height 8
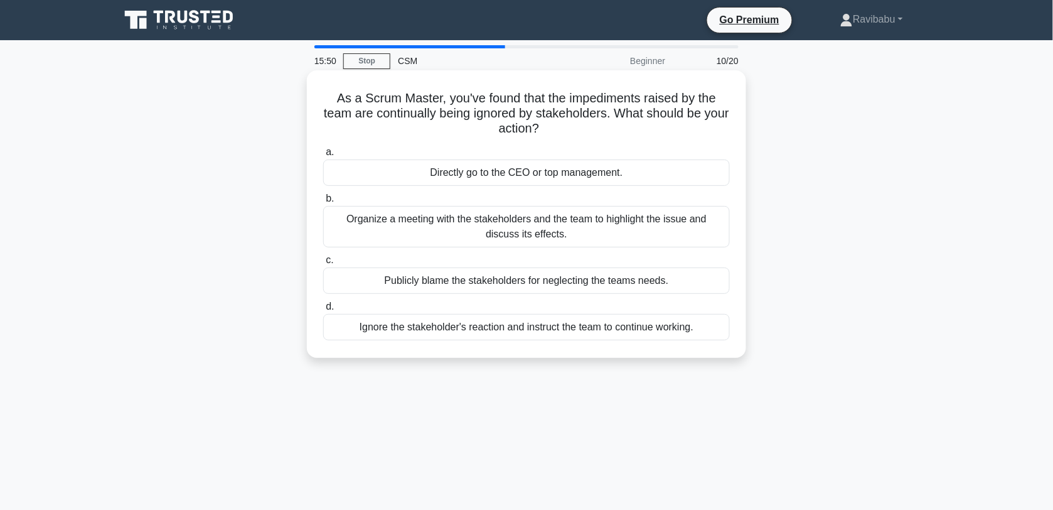
click at [597, 237] on div "Organize a meeting with the stakeholders and the team to highlight the issue an…" at bounding box center [526, 226] width 407 height 41
click at [323, 203] on input "b. Organize a meeting with the stakeholders and the team to highlight the issue…" at bounding box center [323, 199] width 0 height 8
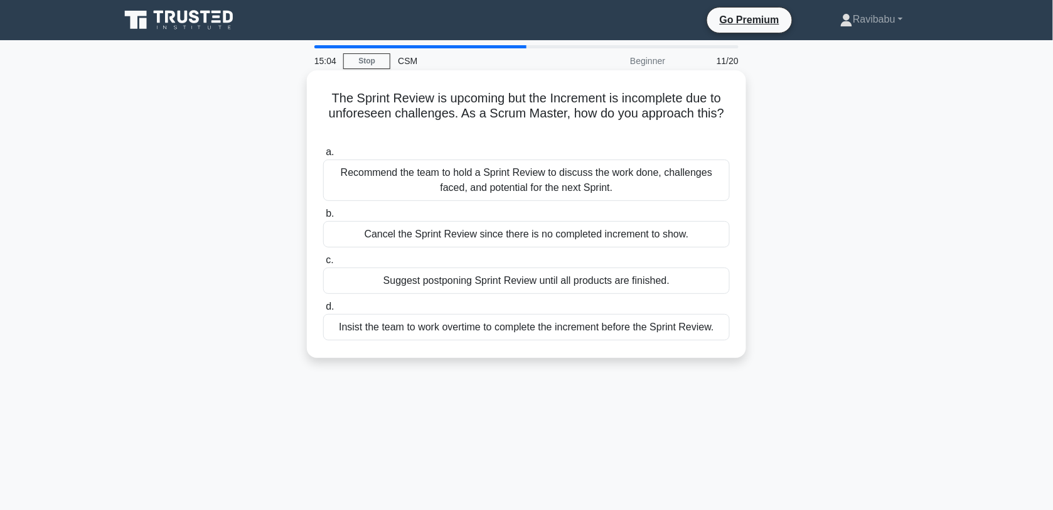
click at [585, 188] on div "Recommend the team to hold a Sprint Review to discuss the work done, challenges…" at bounding box center [526, 179] width 407 height 41
click at [323, 156] on input "a. Recommend the team to hold a Sprint Review to discuss the work done, challen…" at bounding box center [323, 152] width 0 height 8
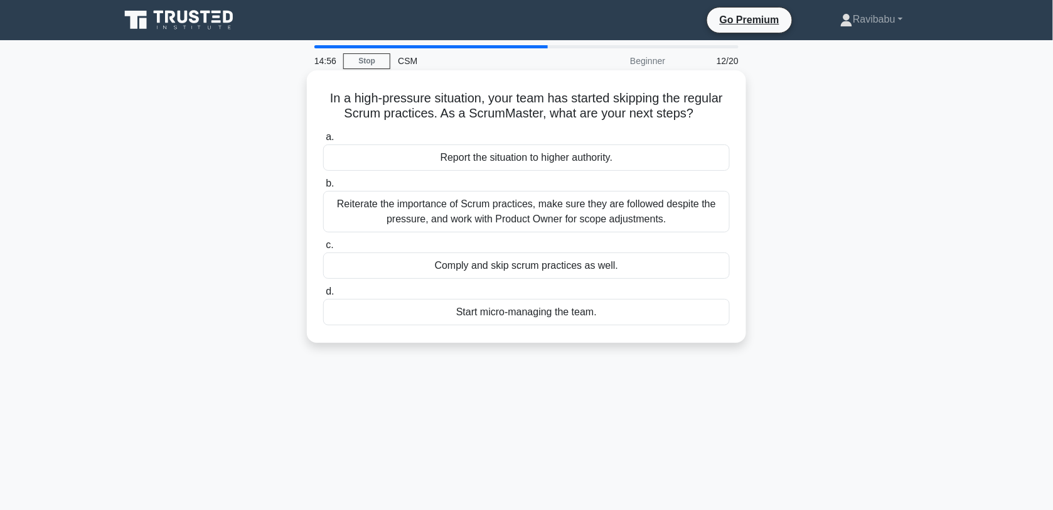
click at [596, 208] on div "Reiterate the importance of Scrum practices, make sure they are followed despit…" at bounding box center [526, 211] width 407 height 41
click at [323, 188] on input "b. Reiterate the importance of Scrum practices, make sure they are followed des…" at bounding box center [323, 183] width 0 height 8
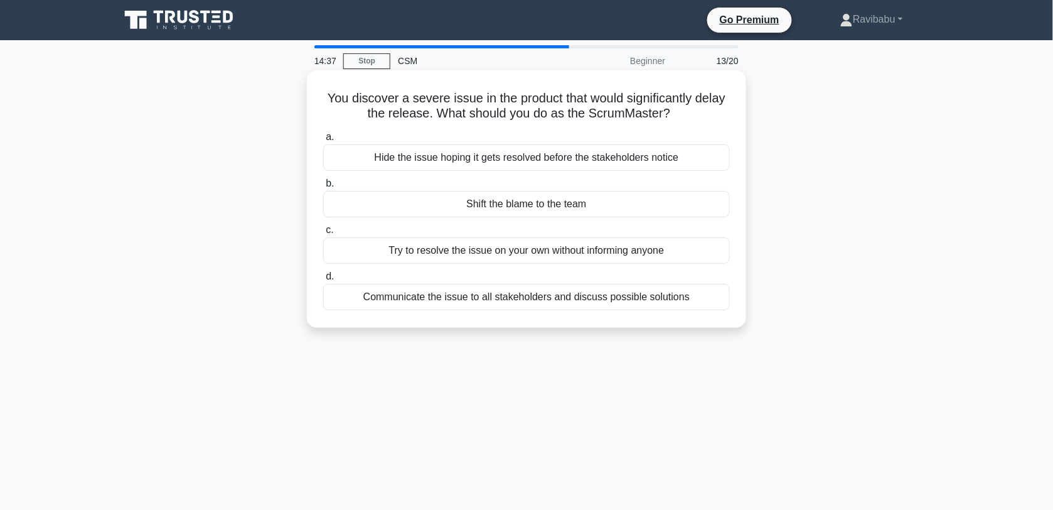
click at [619, 294] on div "Communicate the issue to all stakeholders and discuss possible solutions" at bounding box center [526, 297] width 407 height 26
click at [323, 281] on input "d. Communicate the issue to all stakeholders and discuss possible solutions" at bounding box center [323, 276] width 0 height 8
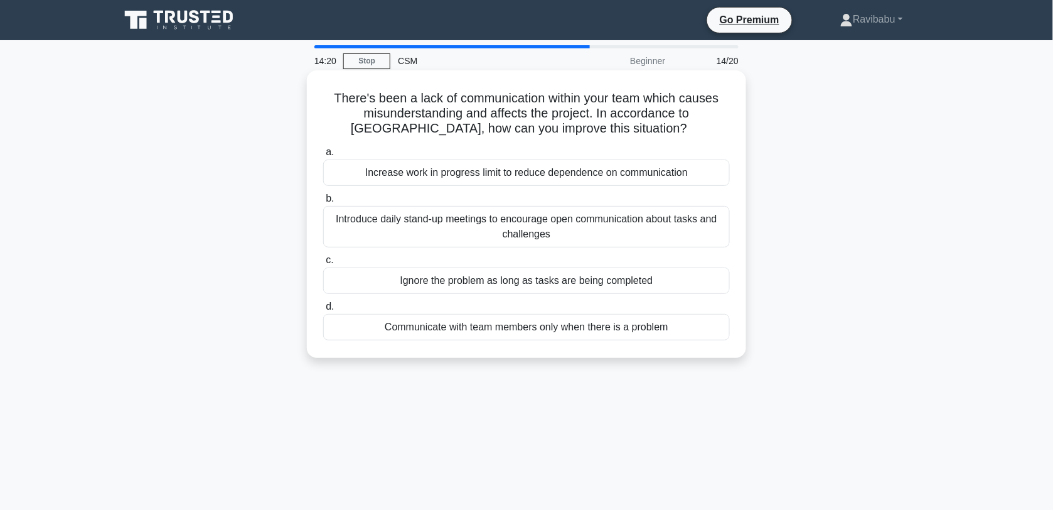
click at [569, 234] on div "Introduce daily stand-up meetings to encourage open communication about tasks a…" at bounding box center [526, 226] width 407 height 41
click at [323, 203] on input "b. Introduce daily stand-up meetings to encourage open communication about task…" at bounding box center [323, 199] width 0 height 8
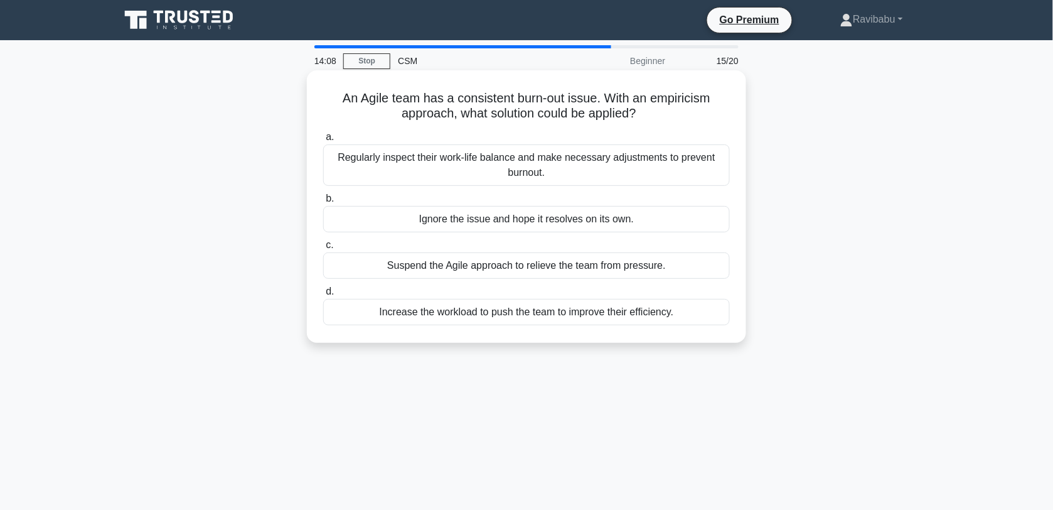
click at [556, 174] on div "Regularly inspect their work-life balance and make necessary adjustments to pre…" at bounding box center [526, 164] width 407 height 41
click at [323, 141] on input "a. Regularly inspect their work-life balance and make necessary adjustments to …" at bounding box center [323, 137] width 0 height 8
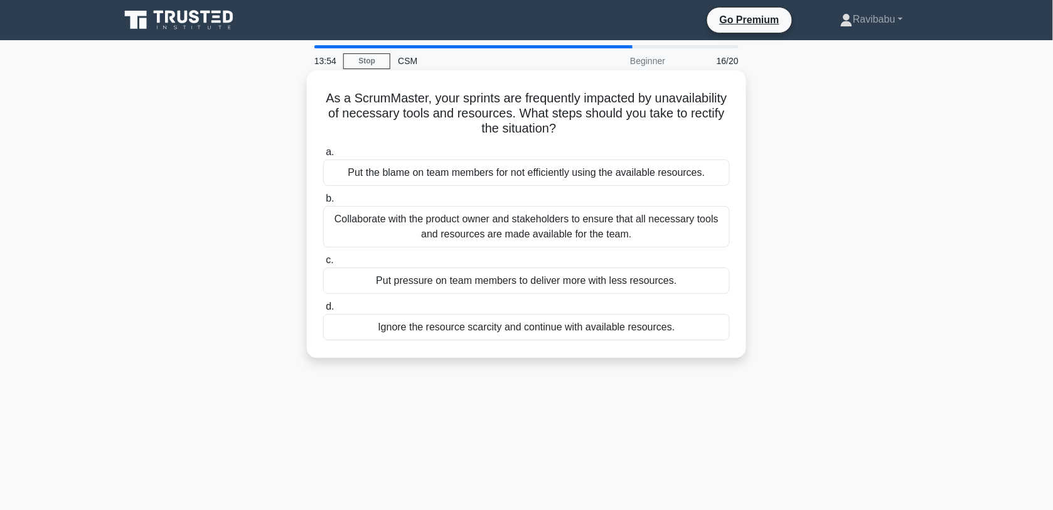
click at [572, 223] on div "Collaborate with the product owner and stakeholders to ensure that all necessar…" at bounding box center [526, 226] width 407 height 41
click at [323, 203] on input "b. Collaborate with the product owner and stakeholders to ensure that all neces…" at bounding box center [323, 199] width 0 height 8
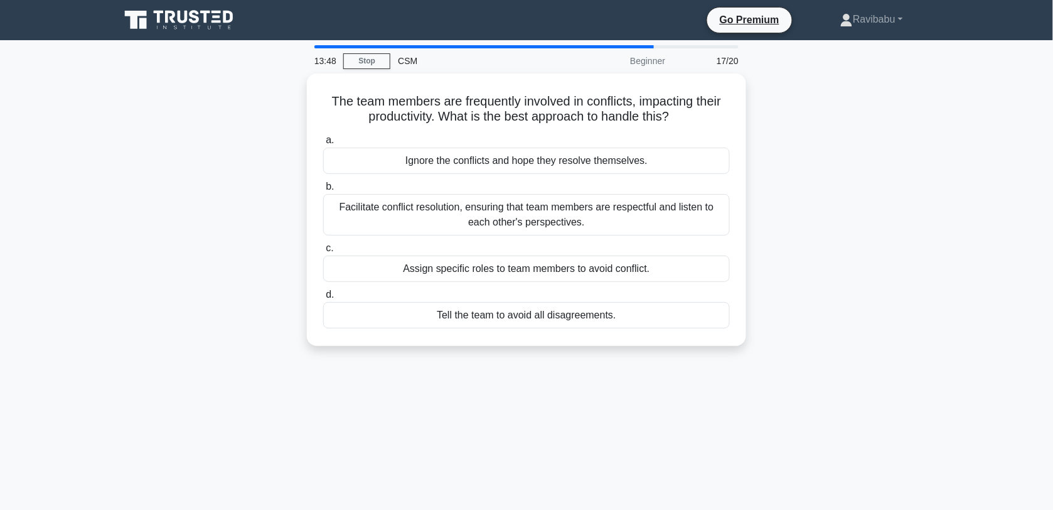
click at [572, 223] on div "Facilitate conflict resolution, ensuring that team members are respectful and l…" at bounding box center [526, 214] width 407 height 41
click at [323, 191] on input "b. Facilitate conflict resolution, ensuring that team members are respectful an…" at bounding box center [323, 187] width 0 height 8
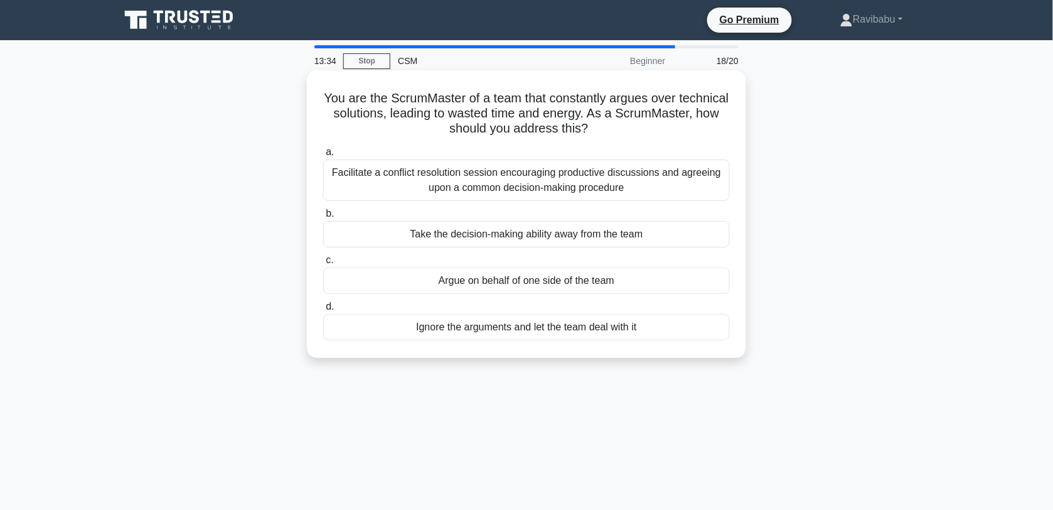
click at [569, 188] on div "Facilitate a conflict resolution session encouraging productive discussions and…" at bounding box center [526, 179] width 407 height 41
click at [323, 156] on input "a. Facilitate a conflict resolution session encouraging productive discussions …" at bounding box center [323, 152] width 0 height 8
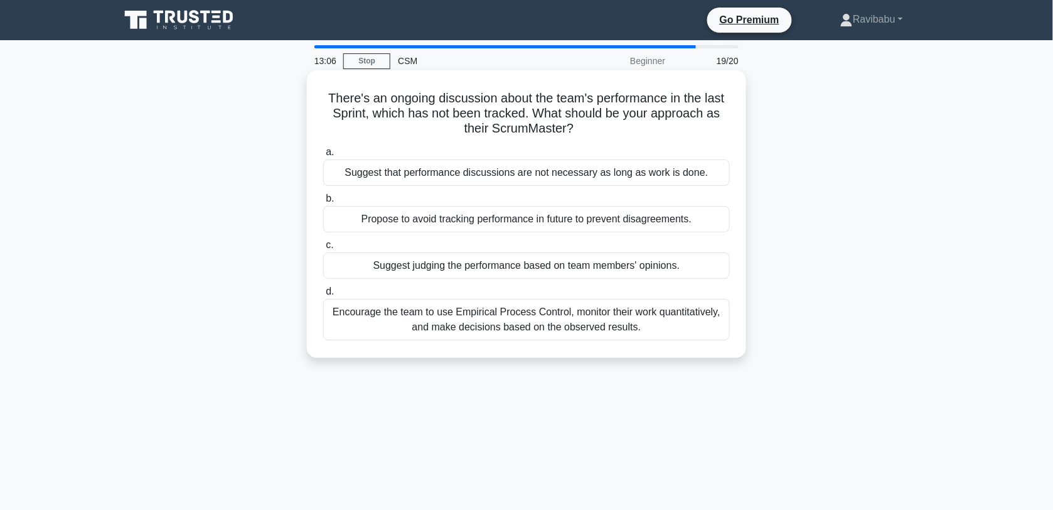
click at [567, 328] on div "Encourage the team to use Empirical Process Control, monitor their work quantit…" at bounding box center [526, 319] width 407 height 41
click at [323, 296] on input "d. Encourage the team to use Empirical Process Control, monitor their work quan…" at bounding box center [323, 291] width 0 height 8
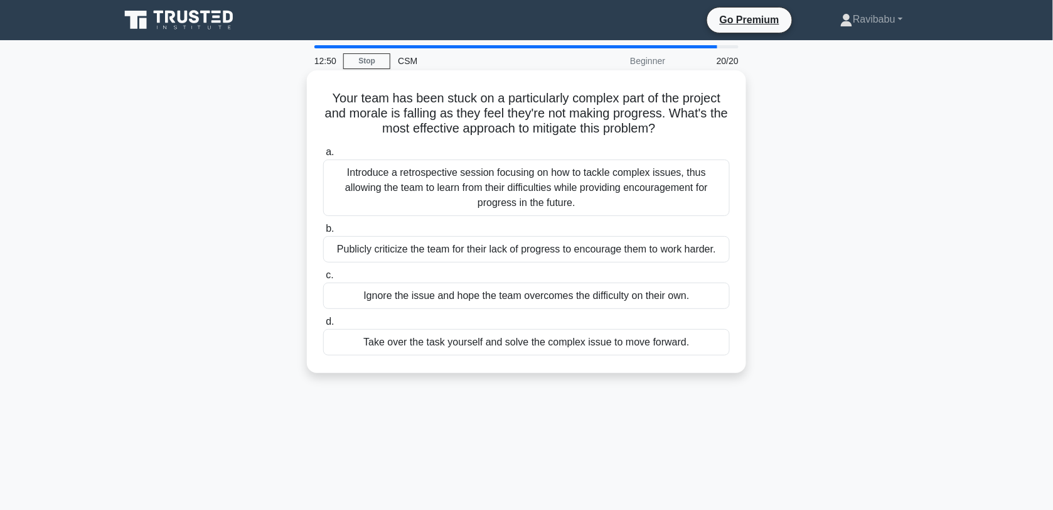
click at [575, 202] on div "Introduce a retrospective session focusing on how to tackle complex issues, thu…" at bounding box center [526, 187] width 407 height 56
click at [323, 156] on input "a. Introduce a retrospective session focusing on how to tackle complex issues, …" at bounding box center [323, 152] width 0 height 8
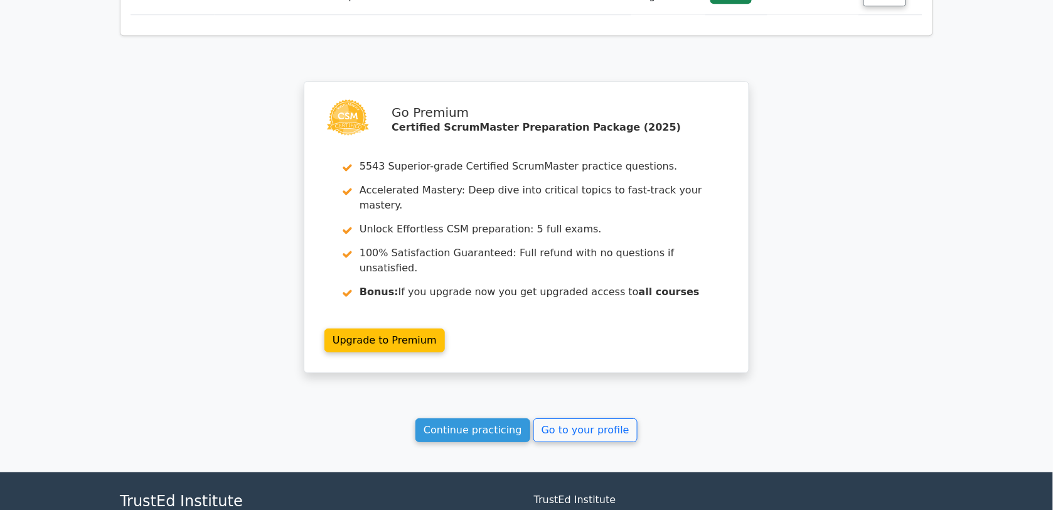
scroll to position [2569, 0]
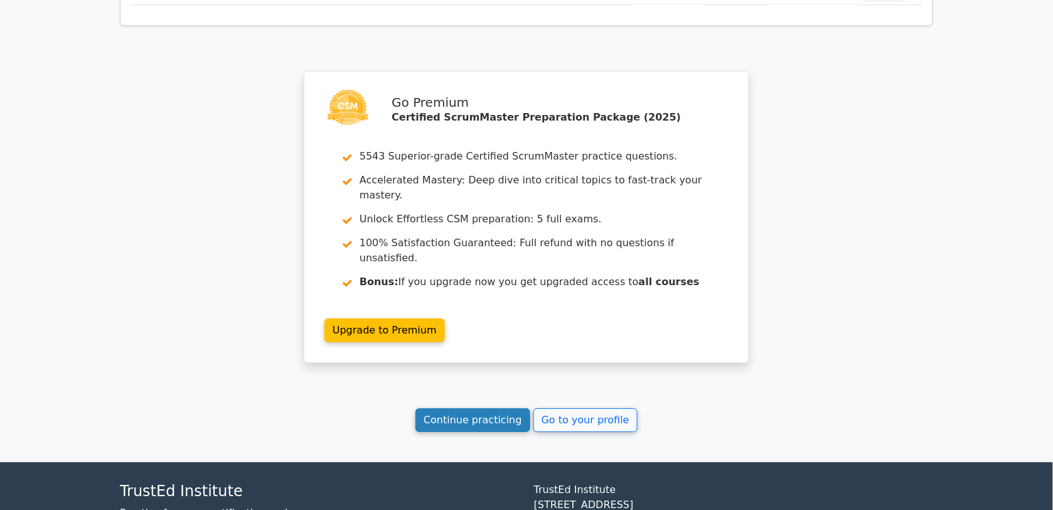
click at [490, 408] on link "Continue practicing" at bounding box center [472, 420] width 115 height 24
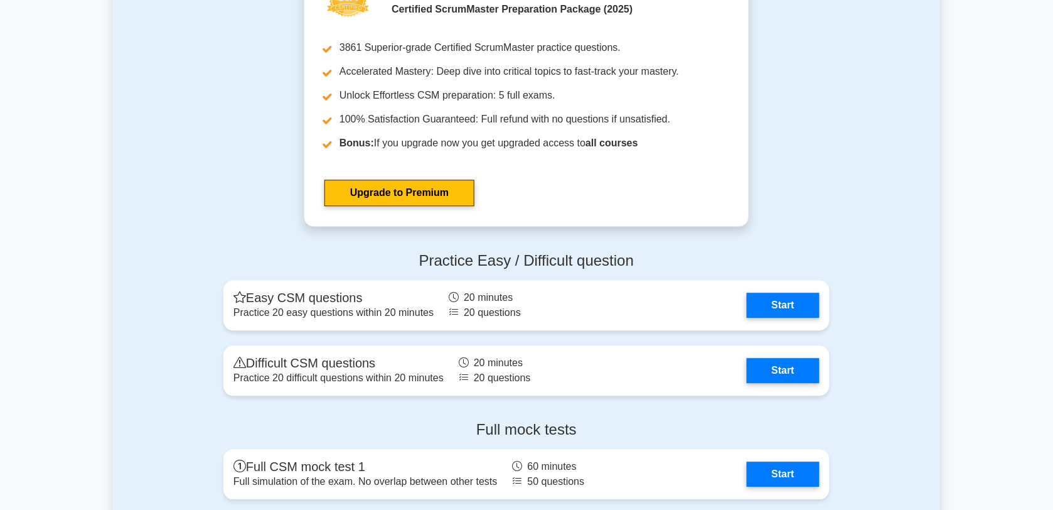
scroll to position [3642, 0]
